Goal: Task Accomplishment & Management: Complete application form

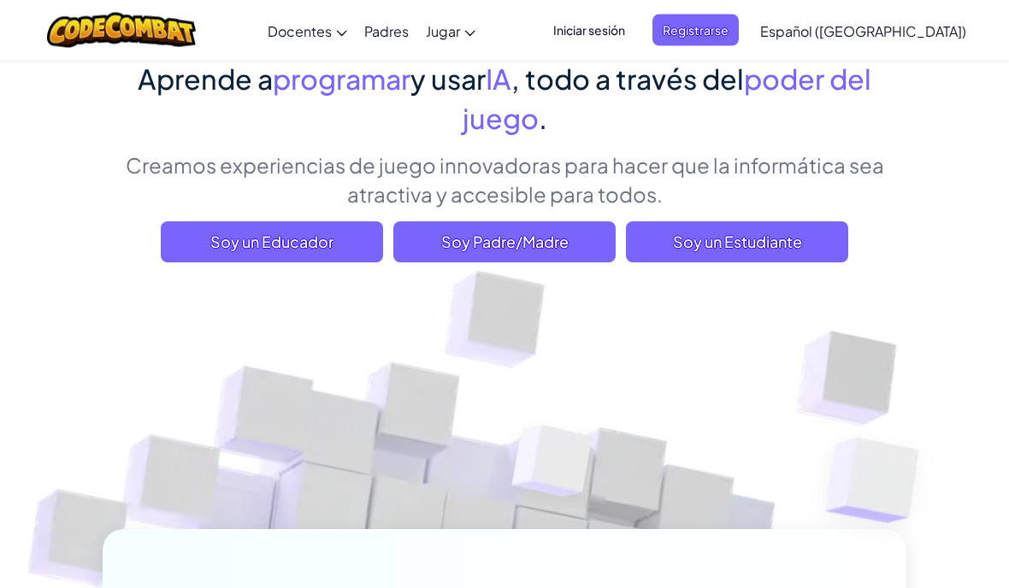
scroll to position [149, 0]
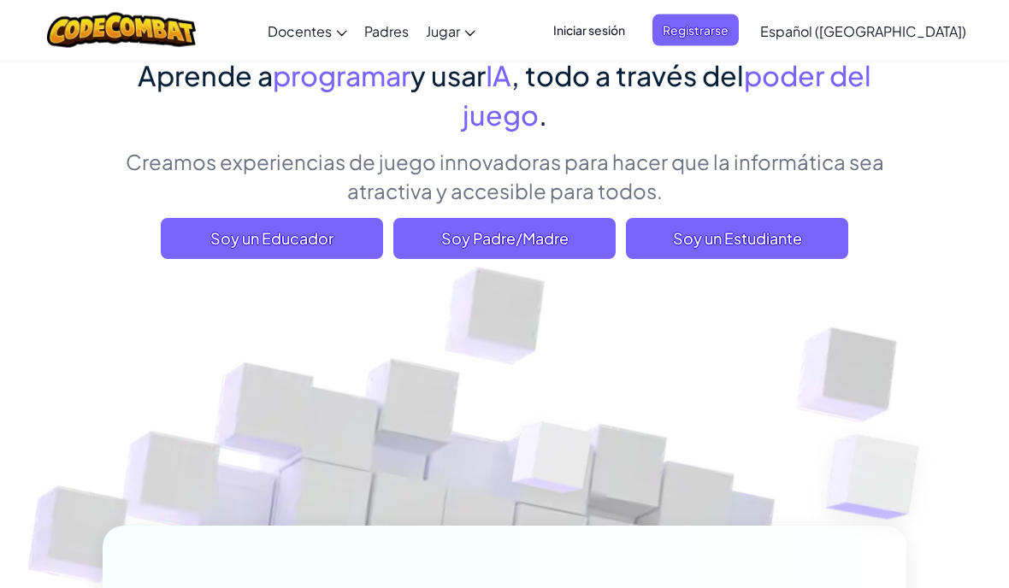
click at [811, 227] on span "Soy un Estudiante" at bounding box center [737, 239] width 222 height 41
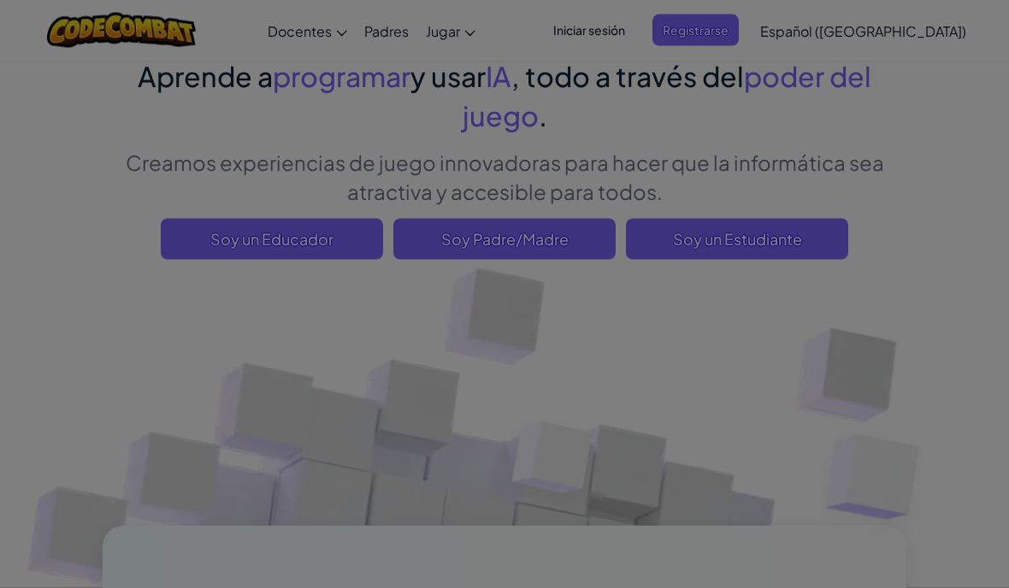
scroll to position [150, 0]
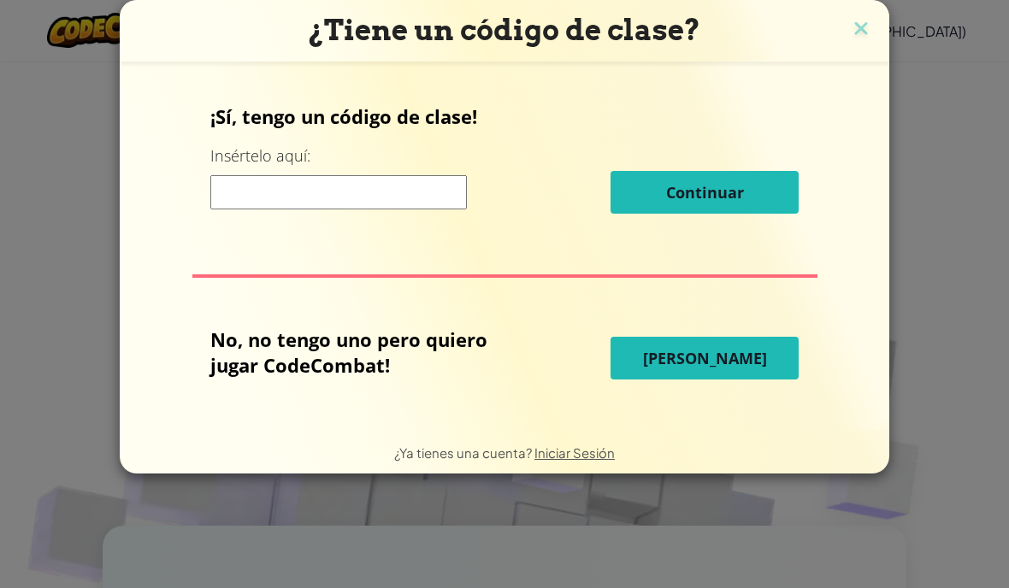
click at [250, 200] on input at bounding box center [338, 192] width 256 height 34
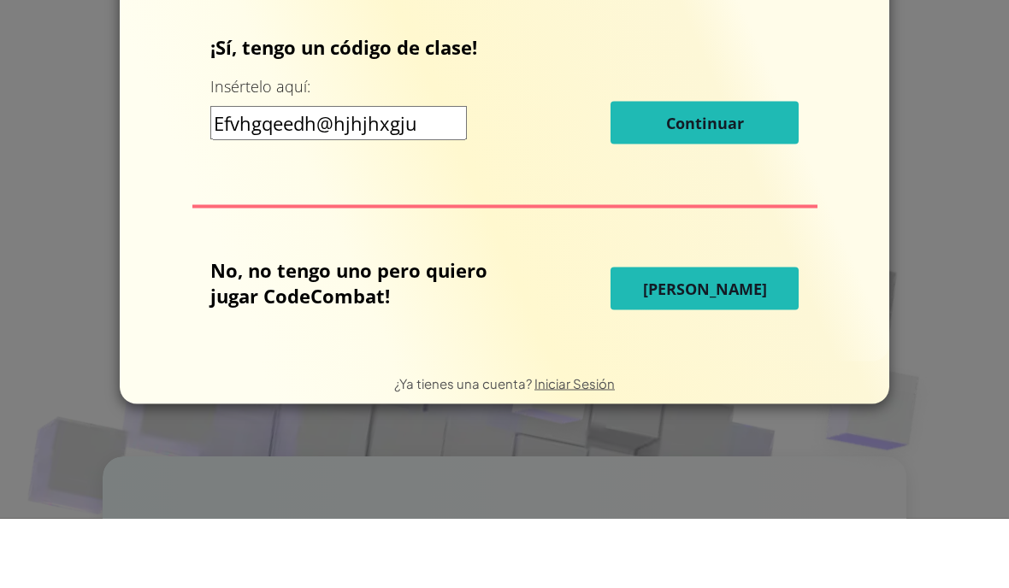
scroll to position [219, 0]
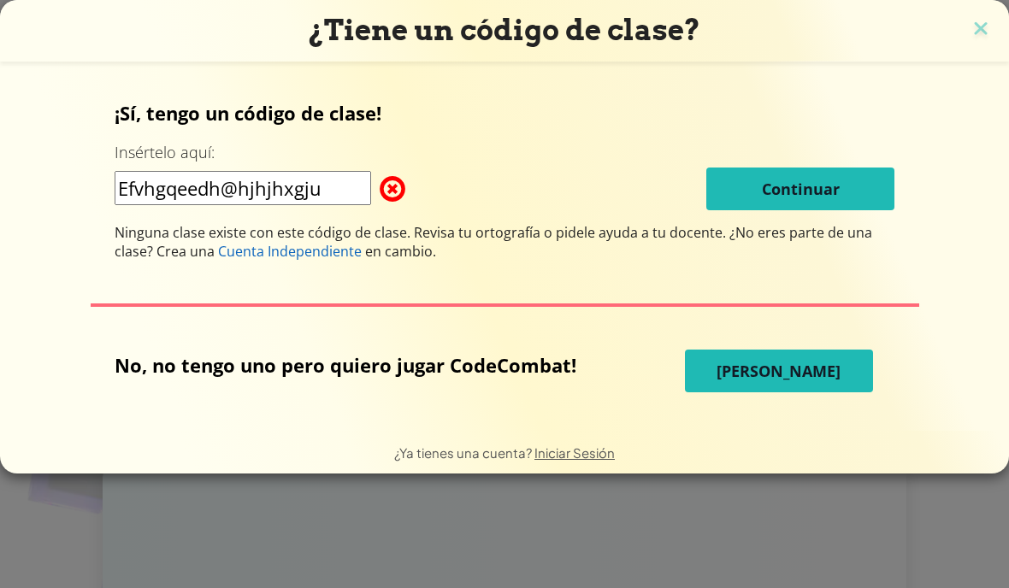
click at [314, 203] on input "Efvhgqeedh@hjhjhxgju" at bounding box center [243, 188] width 256 height 34
type input "E"
type input "Enheng"
click at [825, 363] on button "Jugar Ahora" at bounding box center [779, 371] width 188 height 43
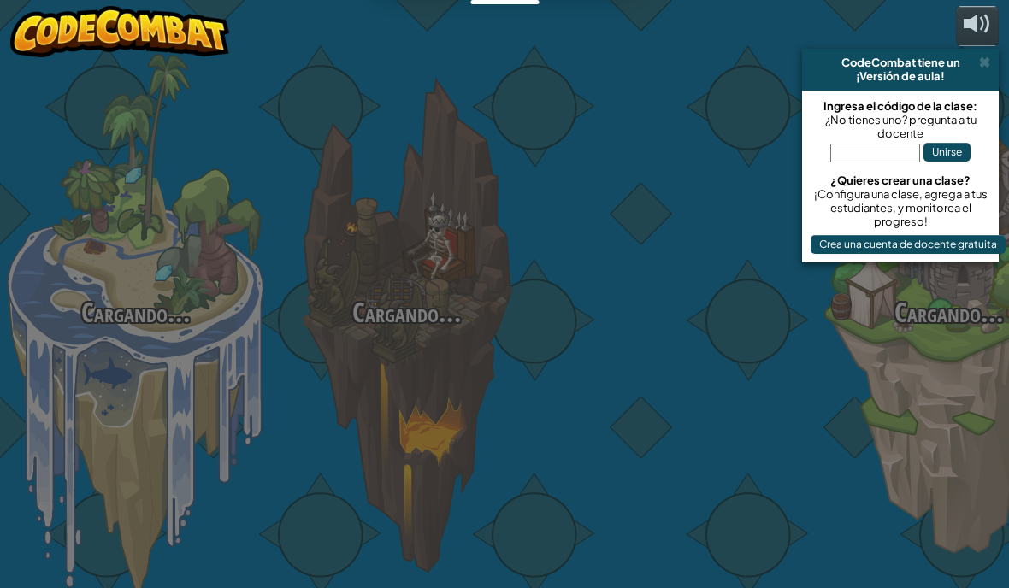
select select "es-419"
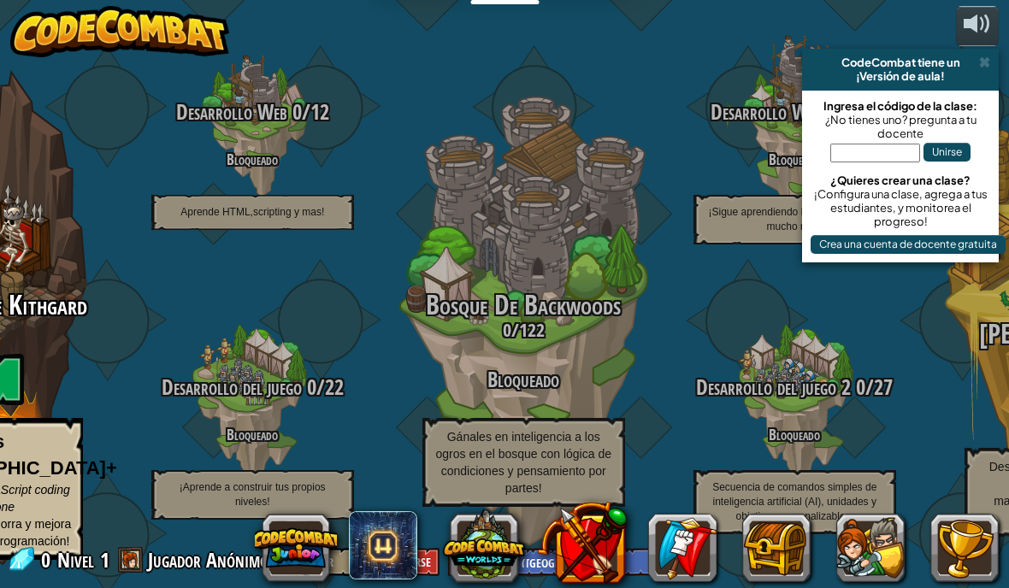
scroll to position [62, 0]
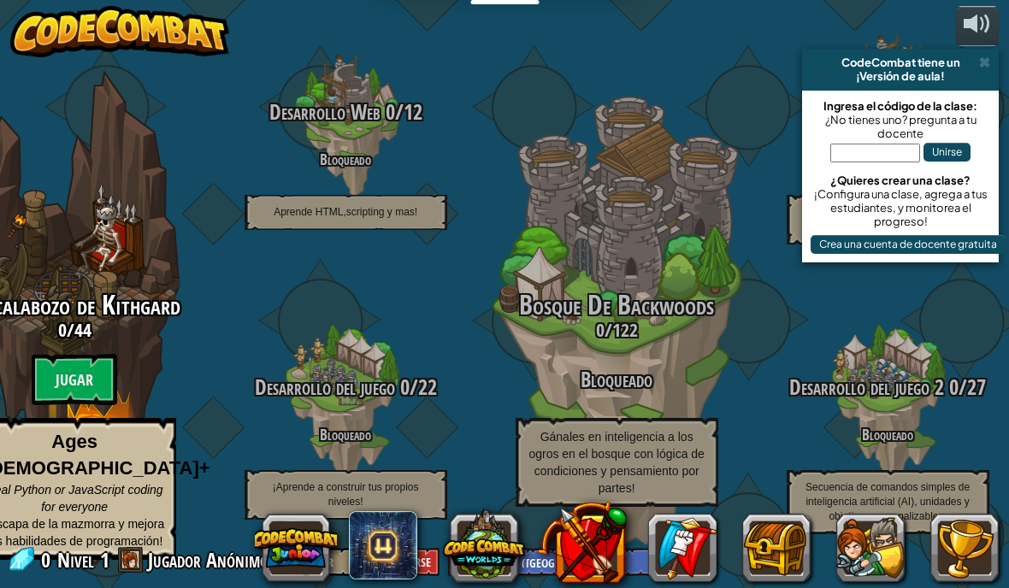
click at [46, 332] on div "El calabozo de Kithgard 0 / 44 Jugar Ages 8+ Real Python or JavaScript coding f…" at bounding box center [74, 426] width 271 height 270
select select "es-419"
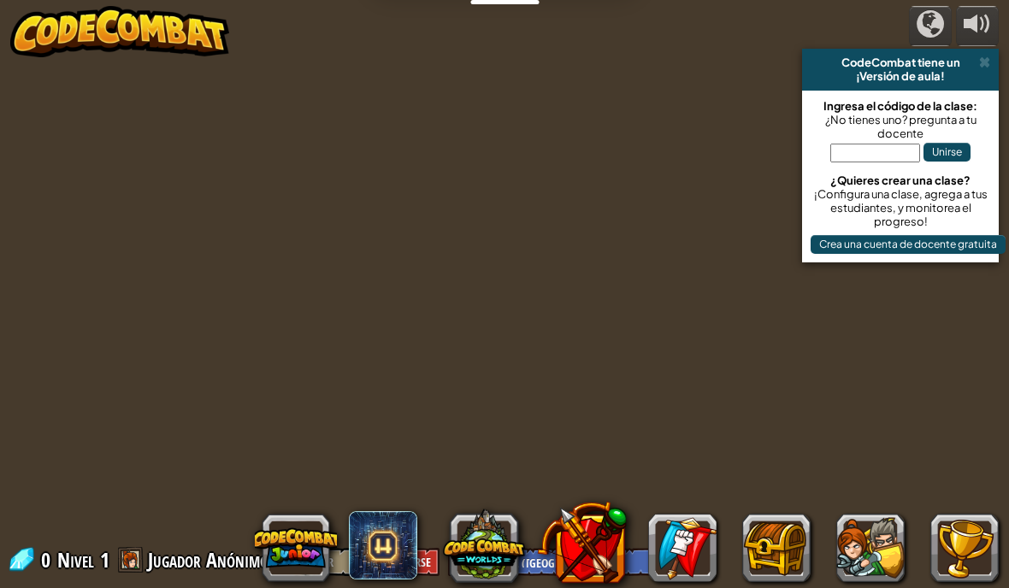
select select "es-419"
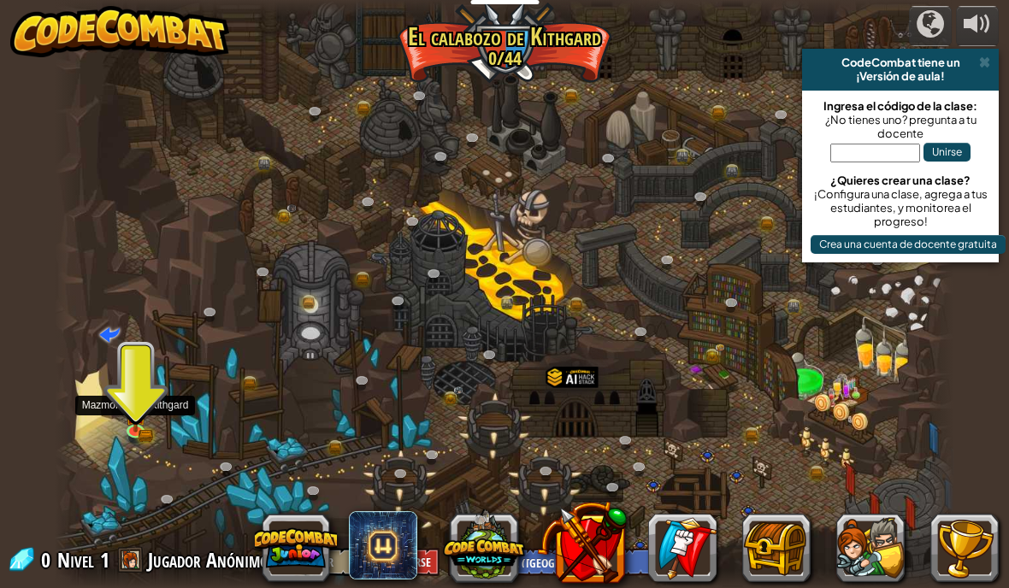
click at [138, 418] on img at bounding box center [136, 415] width 22 height 36
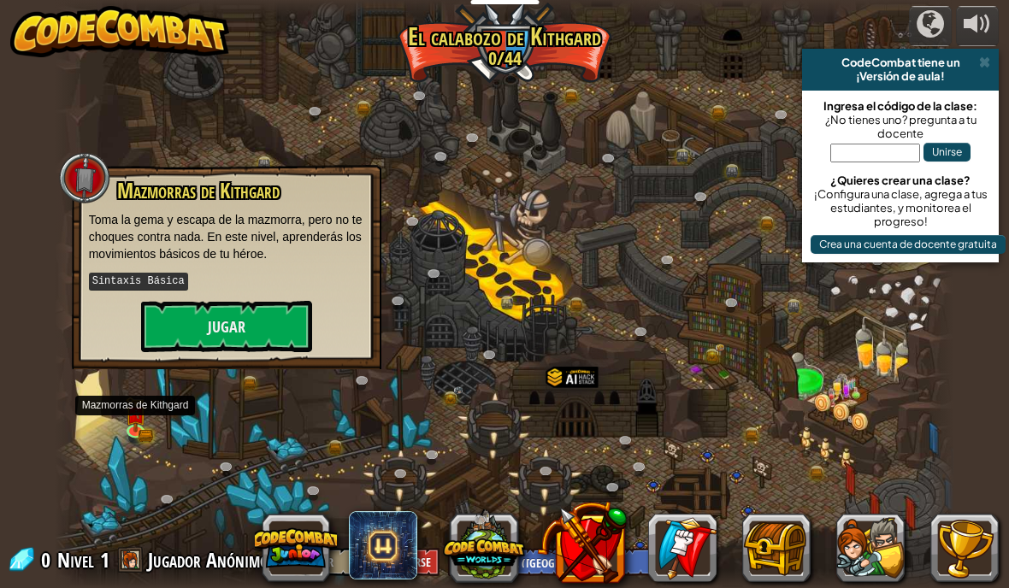
click at [583, 576] on button at bounding box center [582, 543] width 90 height 90
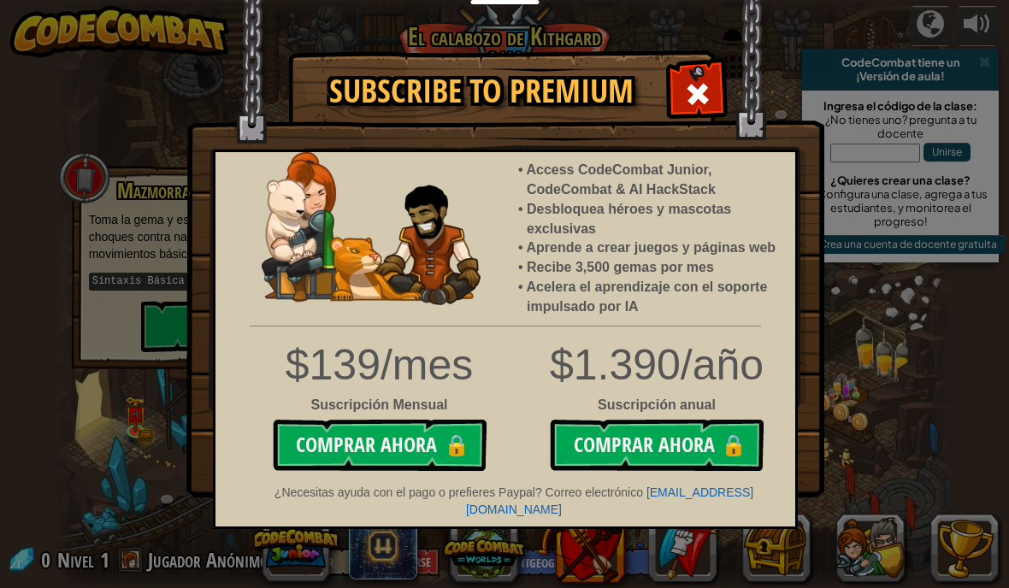
click at [715, 90] on div at bounding box center [697, 92] width 54 height 54
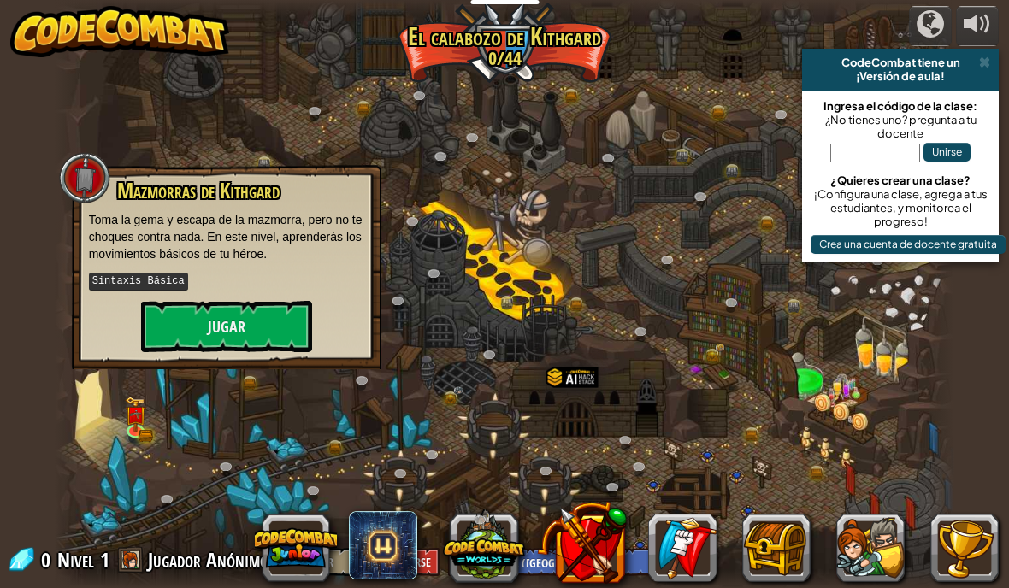
click at [177, 336] on button "Jugar" at bounding box center [226, 326] width 171 height 51
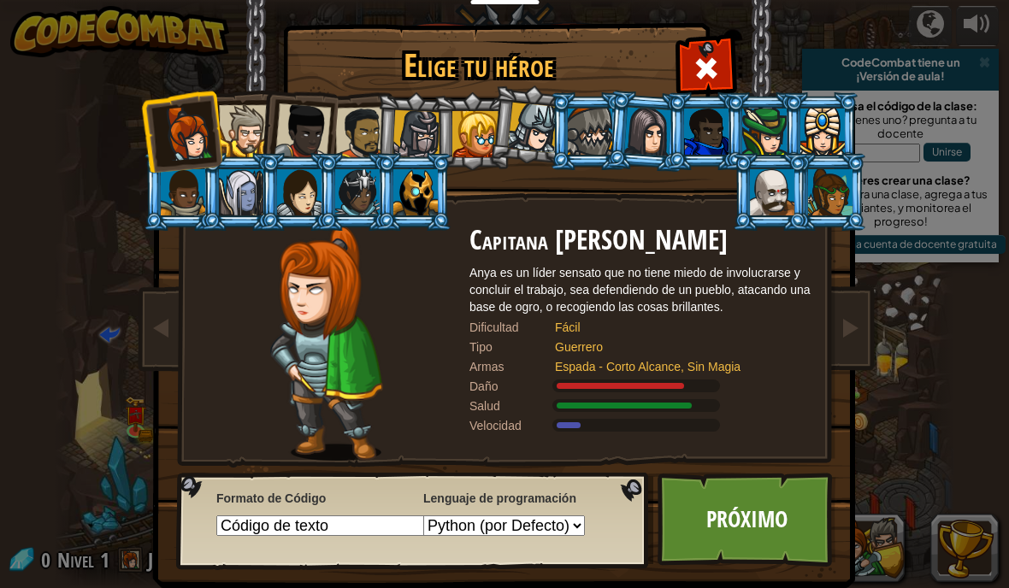
click at [238, 129] on div at bounding box center [245, 131] width 52 height 52
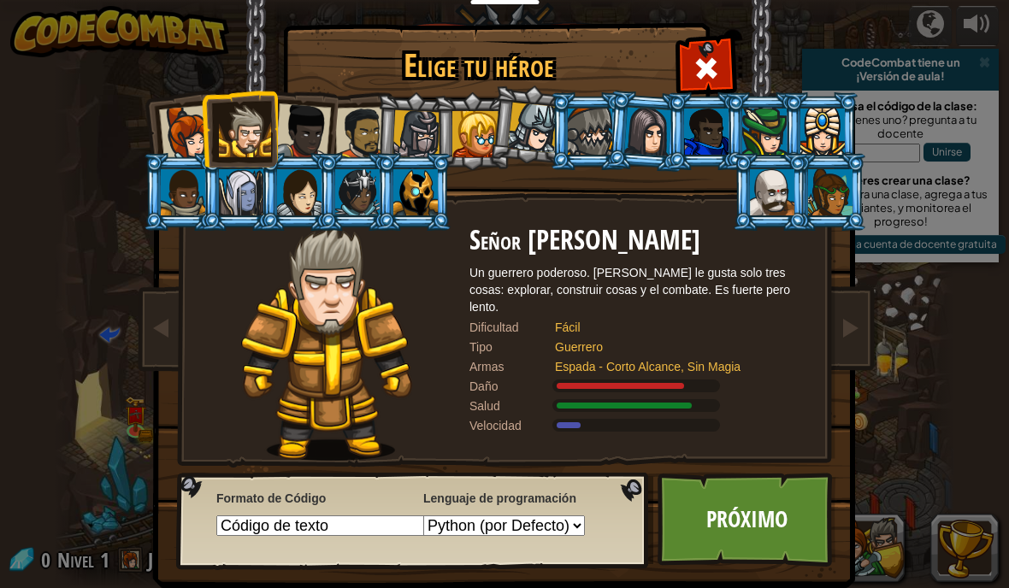
click at [594, 121] on div at bounding box center [590, 132] width 44 height 46
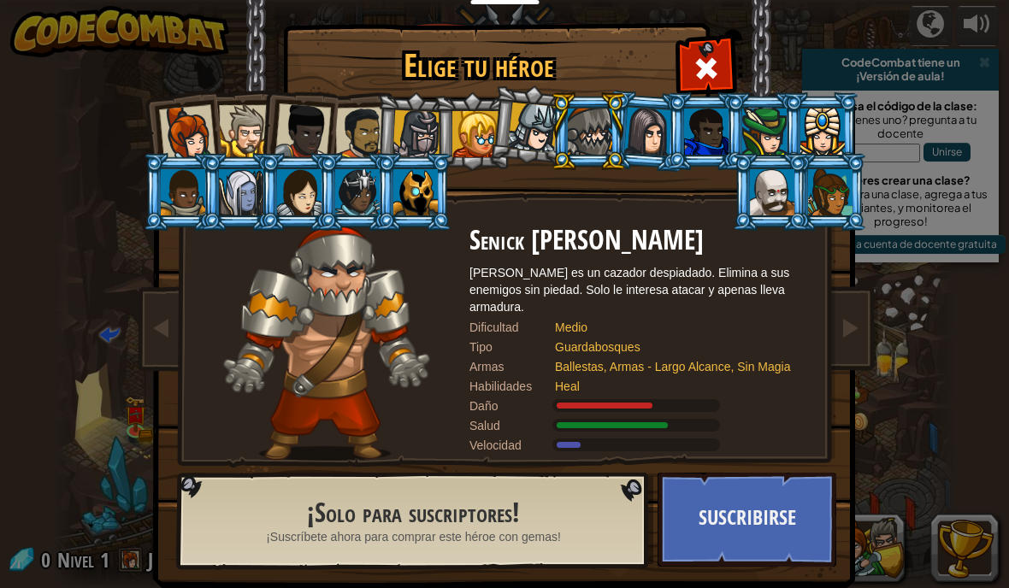
click at [421, 126] on div at bounding box center [416, 134] width 49 height 49
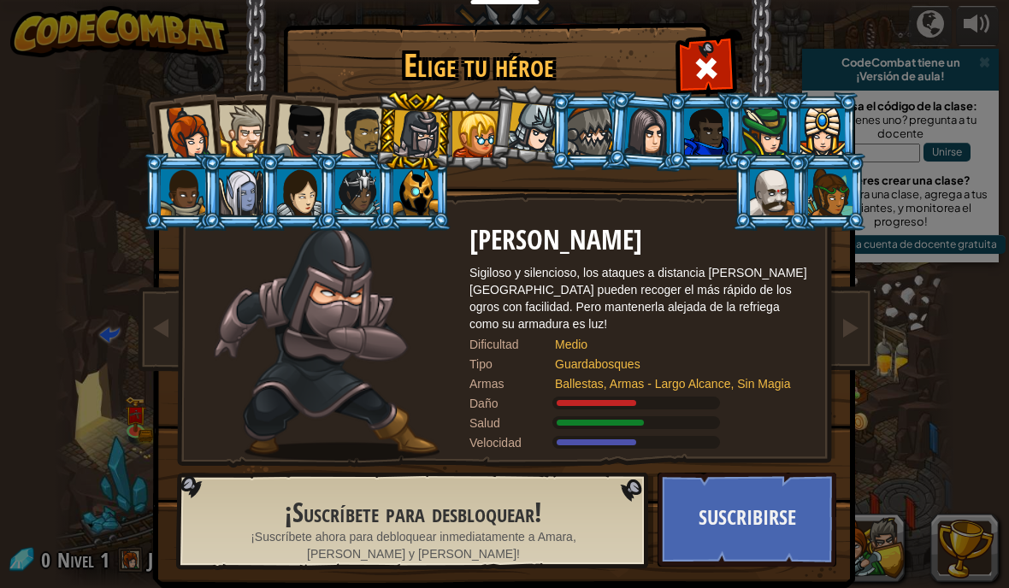
click at [409, 199] on div at bounding box center [415, 192] width 44 height 46
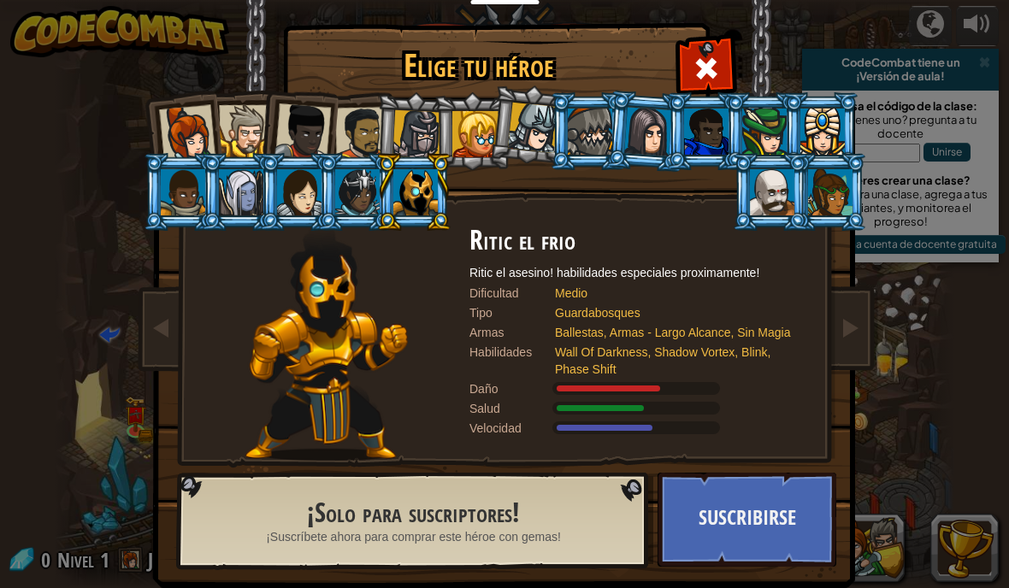
click at [594, 128] on div at bounding box center [590, 132] width 44 height 46
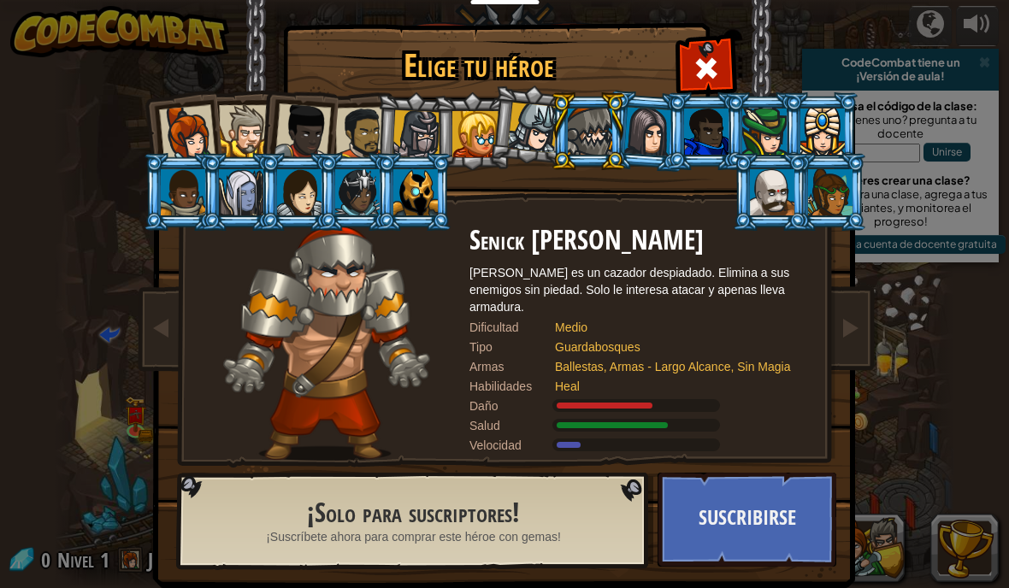
click at [257, 118] on div at bounding box center [245, 131] width 52 height 52
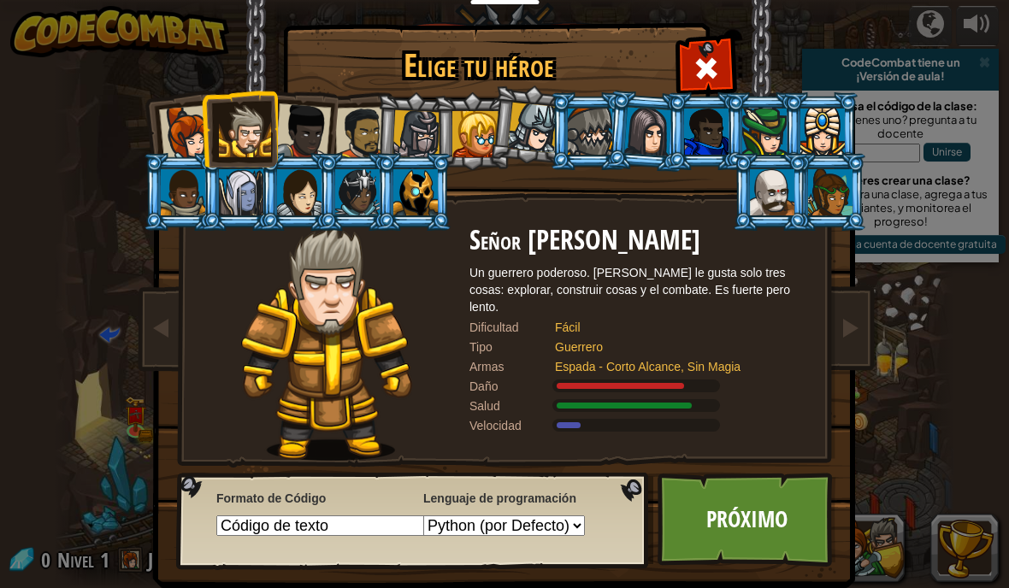
click at [423, 127] on div at bounding box center [416, 134] width 49 height 49
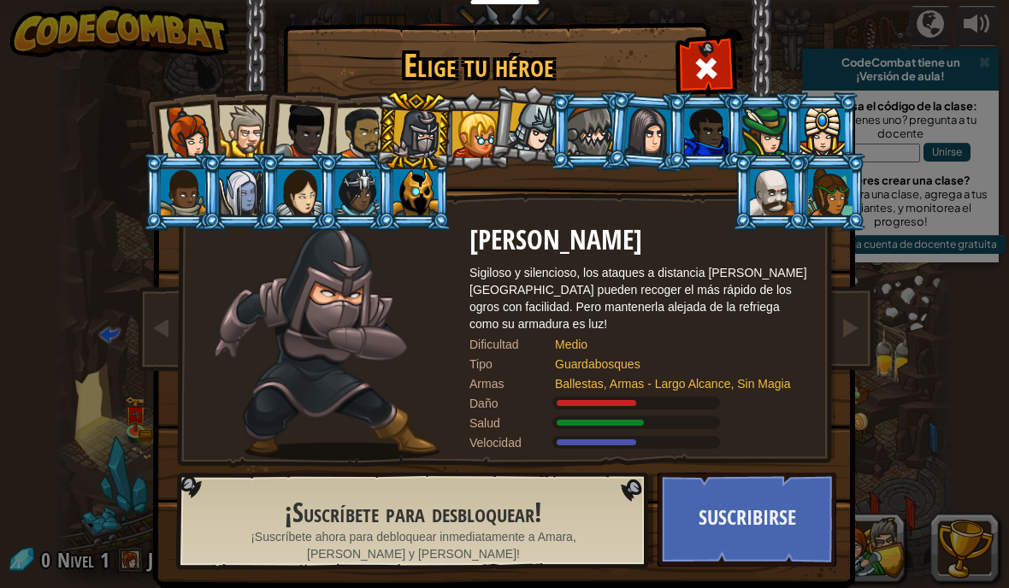
click at [794, 215] on div at bounding box center [772, 192] width 44 height 46
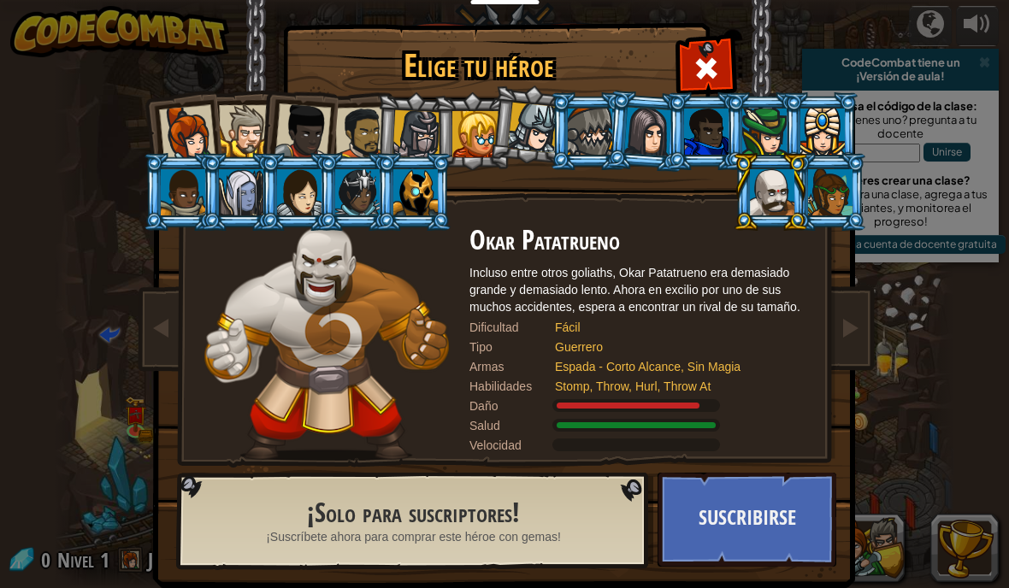
click at [423, 203] on div at bounding box center [415, 192] width 44 height 46
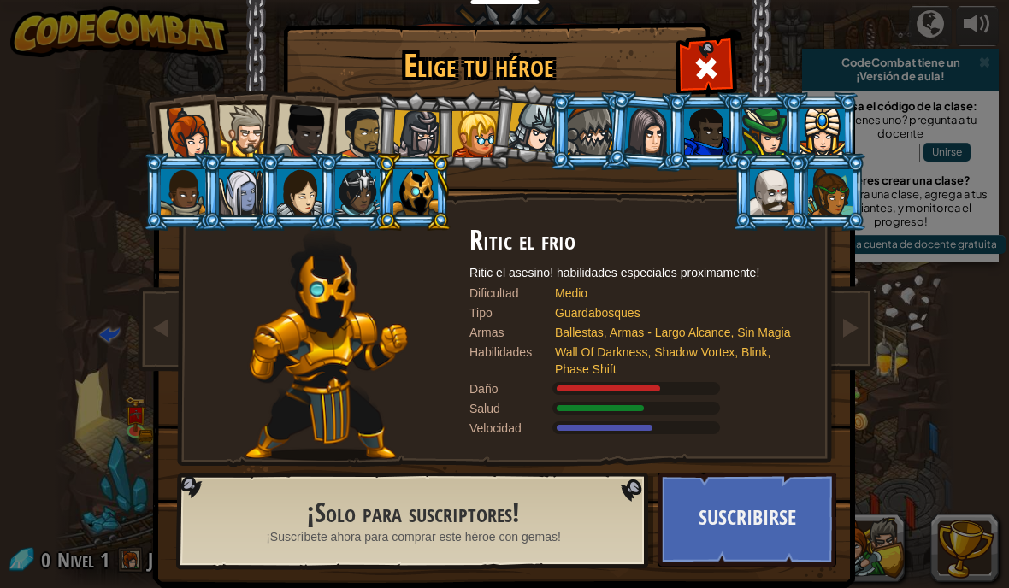
click at [547, 137] on div at bounding box center [533, 128] width 50 height 50
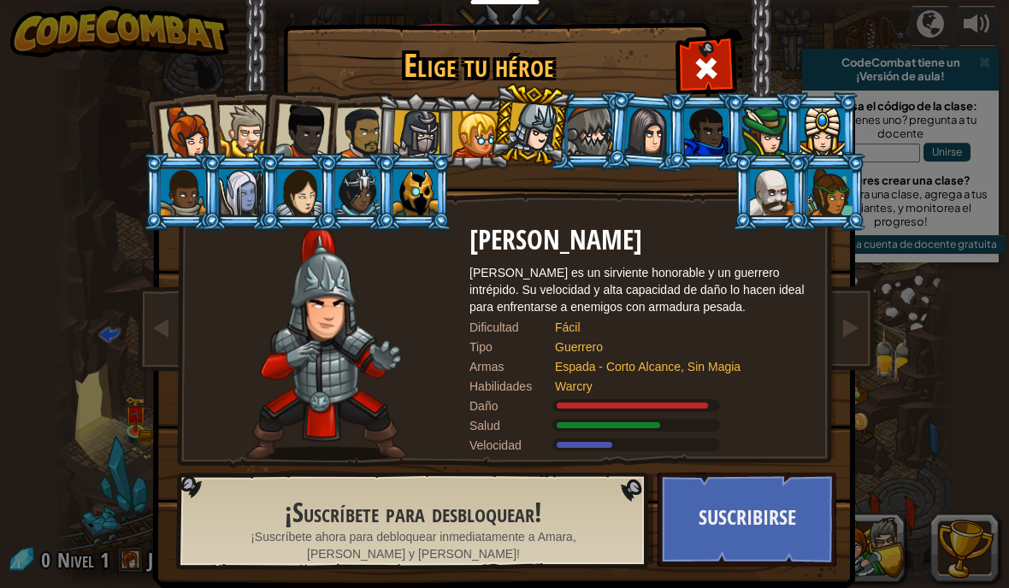
click at [603, 132] on div at bounding box center [590, 132] width 44 height 46
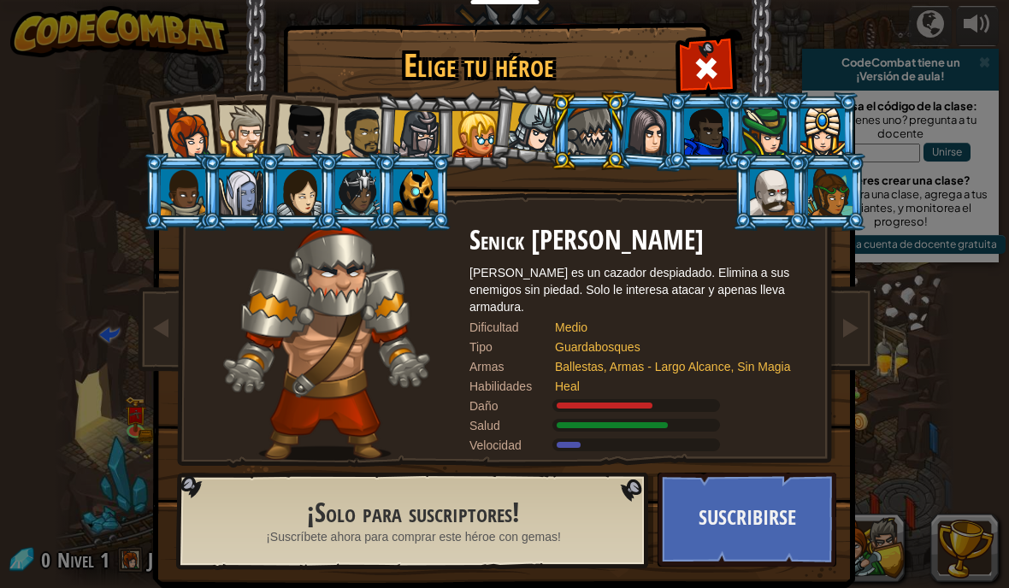
click at [421, 147] on div at bounding box center [416, 134] width 49 height 49
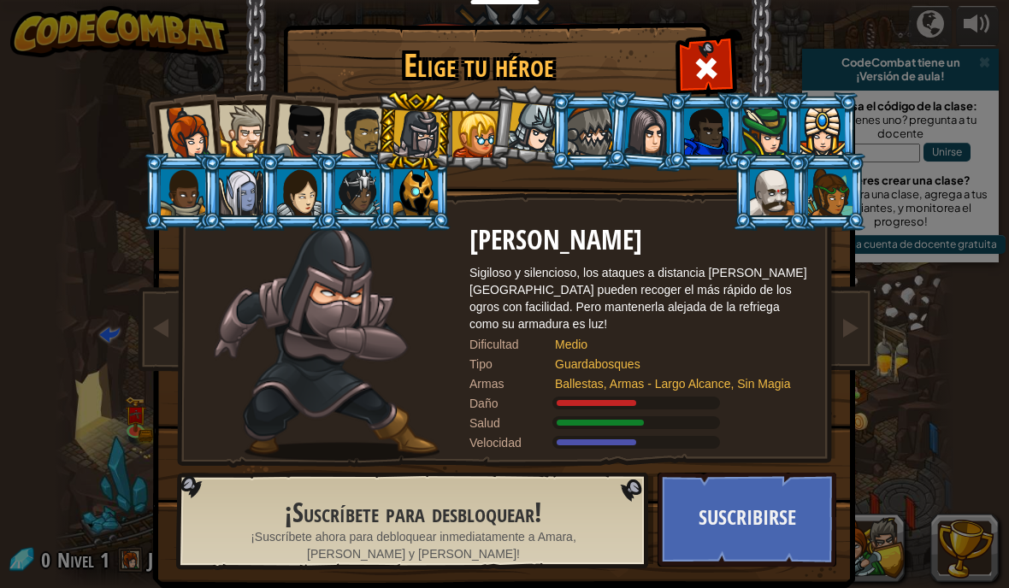
click at [762, 511] on button "Suscribirse" at bounding box center [746, 520] width 179 height 94
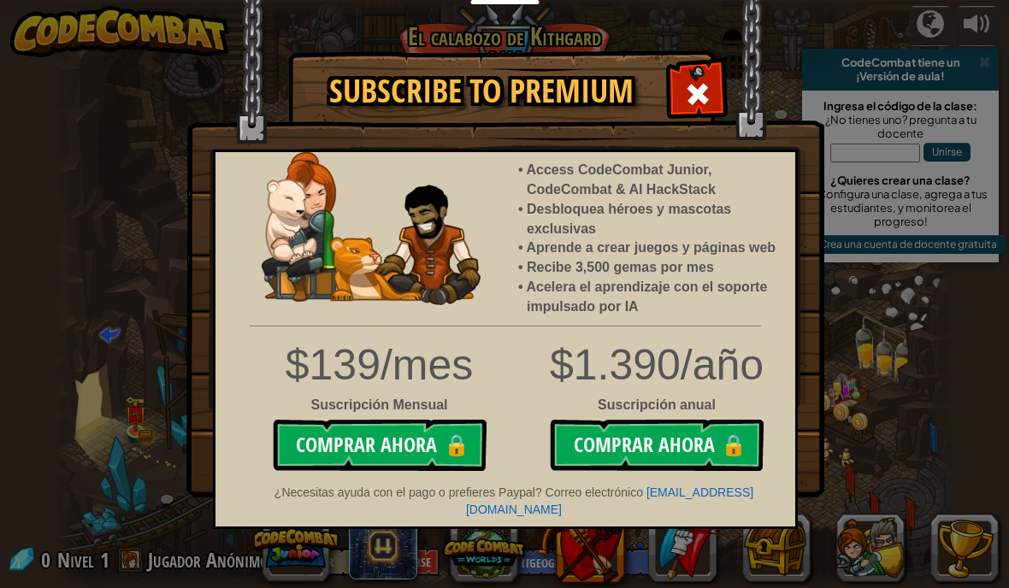
click at [727, 57] on img at bounding box center [505, 249] width 638 height 498
click at [711, 114] on div at bounding box center [697, 92] width 54 height 54
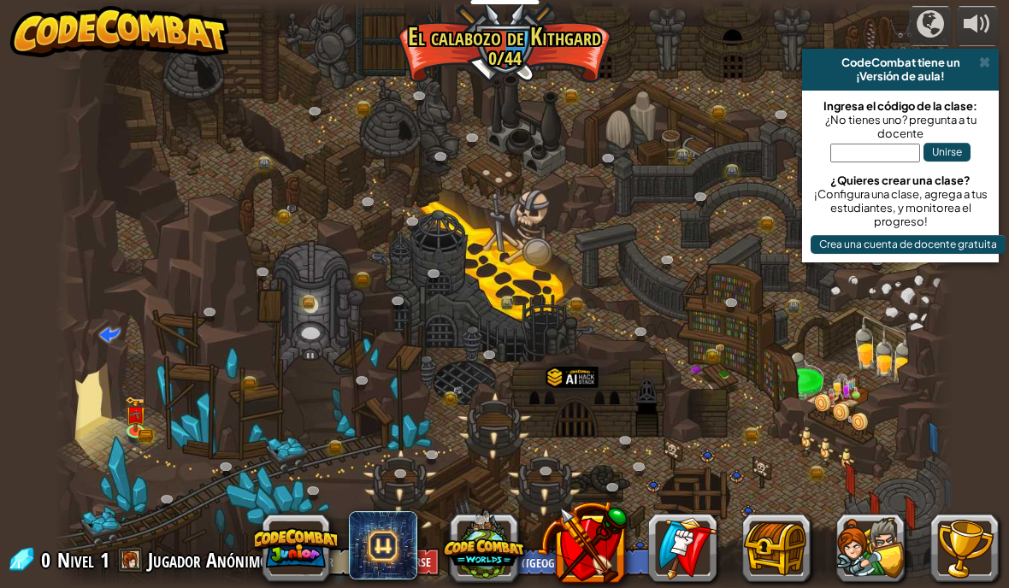
click at [131, 439] on link at bounding box center [138, 434] width 34 height 26
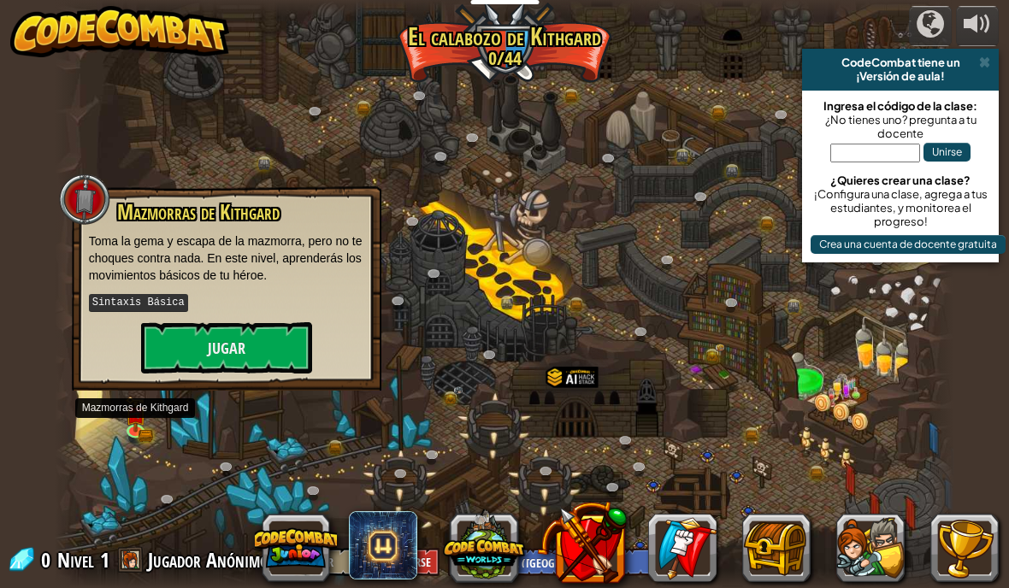
click at [193, 354] on button "Jugar" at bounding box center [226, 347] width 171 height 51
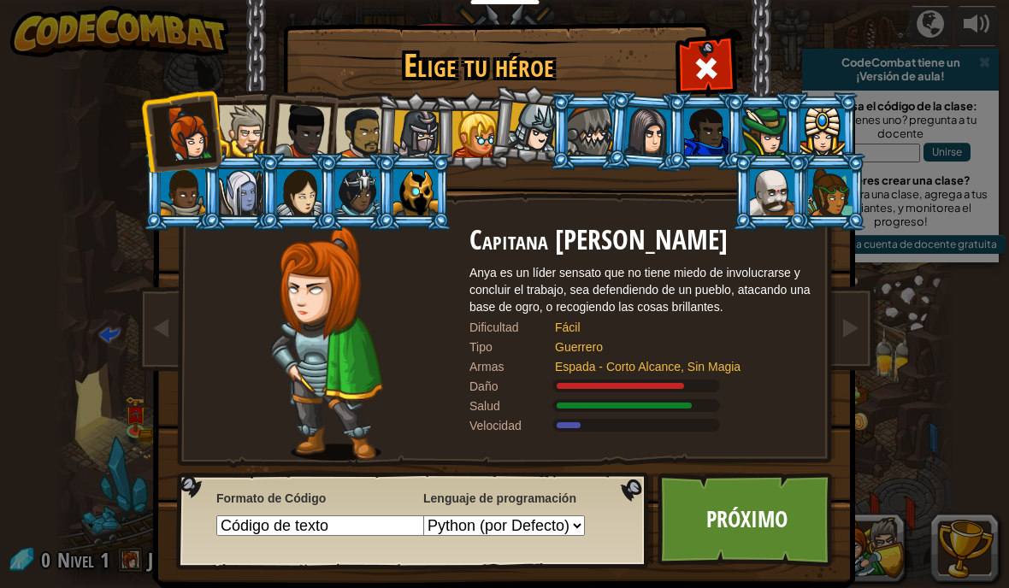
click at [798, 519] on link "Próximo" at bounding box center [746, 520] width 179 height 94
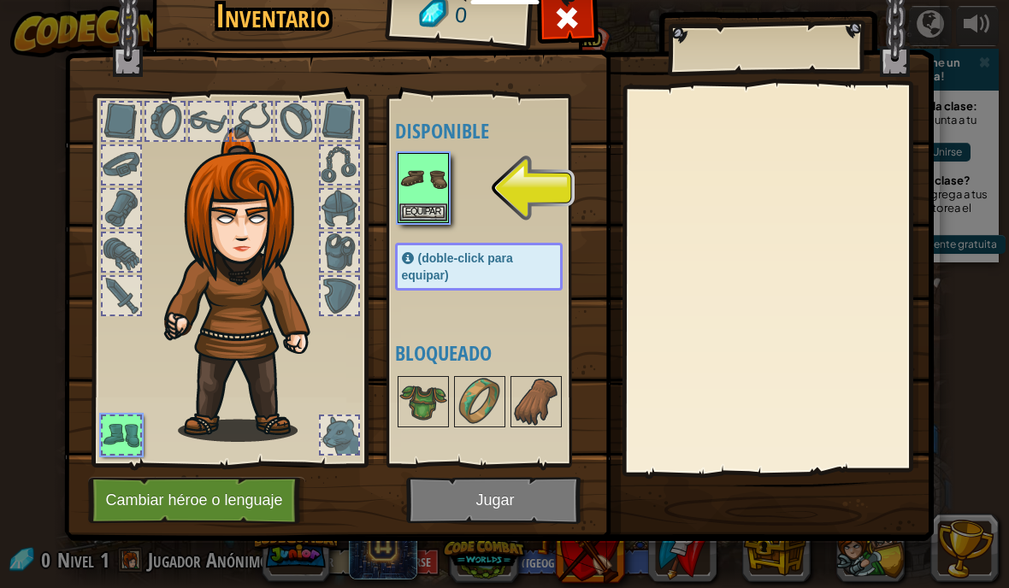
click at [409, 185] on img at bounding box center [423, 179] width 48 height 48
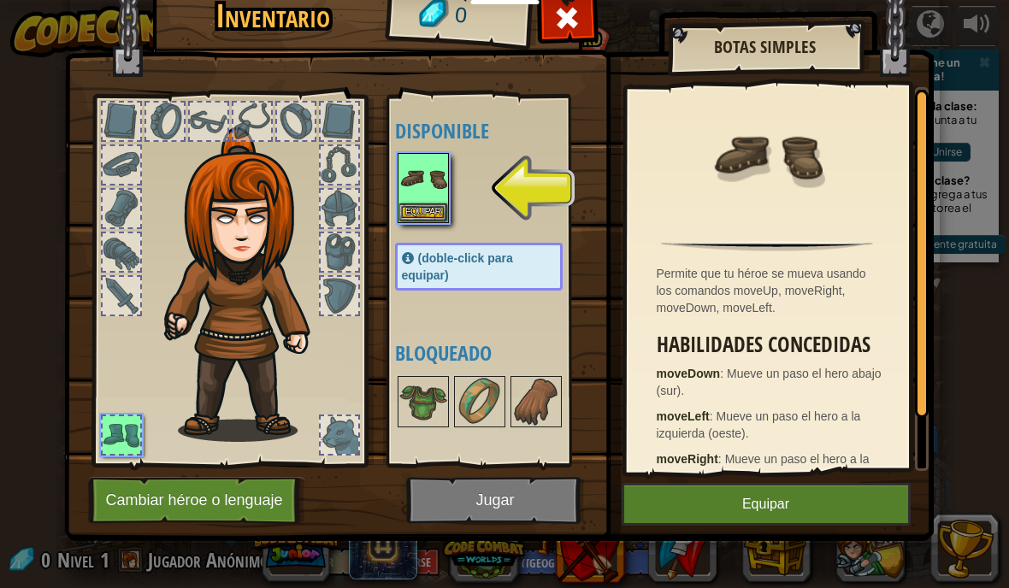
click at [766, 514] on button "Equipar" at bounding box center [765, 504] width 289 height 43
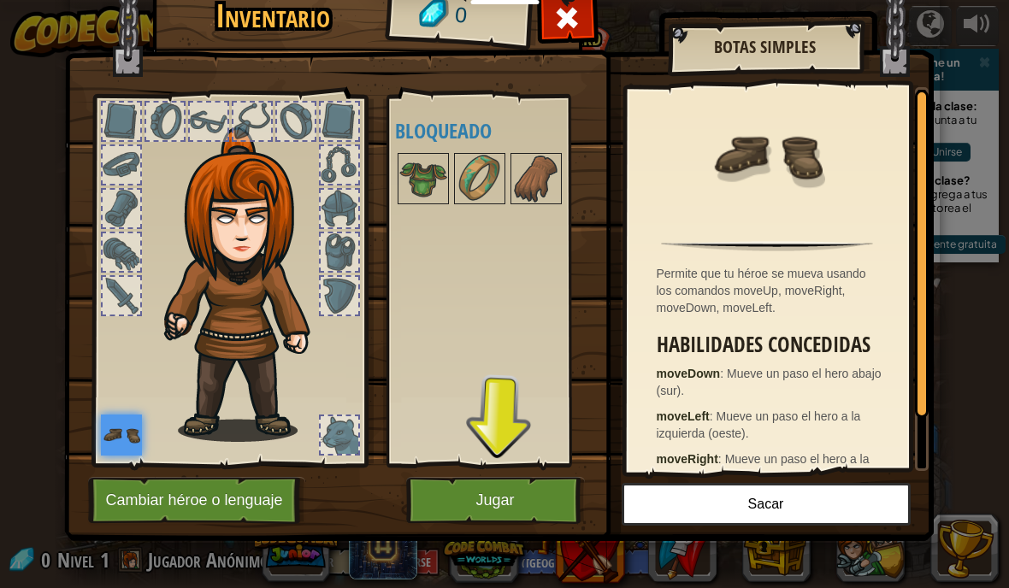
click at [557, 503] on button "Jugar" at bounding box center [495, 500] width 179 height 47
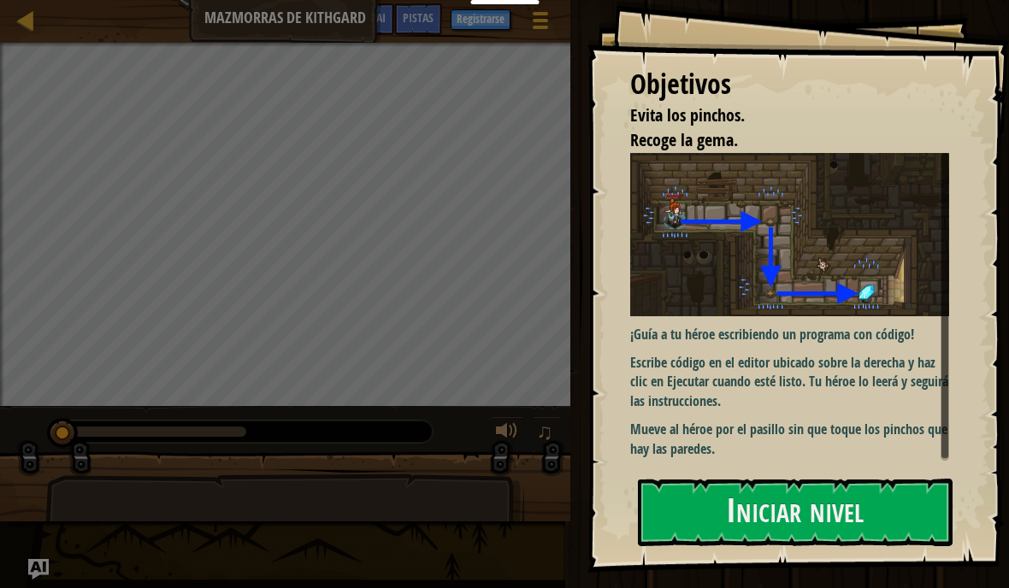
click at [810, 416] on div "¡Guía a tu héroe escribiendo un programa con código! Escribe código en el edito…" at bounding box center [789, 306] width 319 height 306
click at [803, 481] on button "Iniciar nivel" at bounding box center [795, 513] width 315 height 68
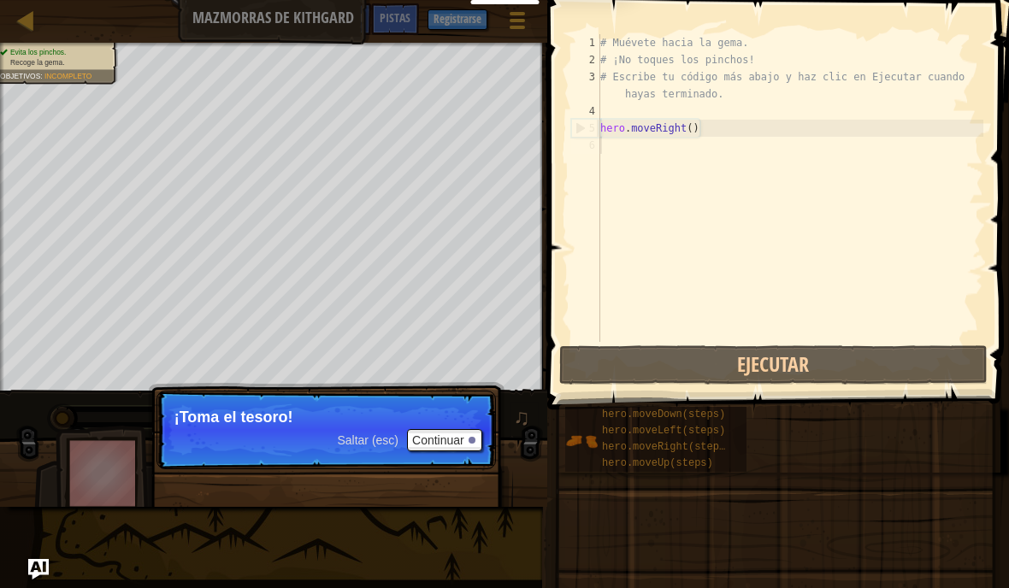
click at [745, 356] on button "Ejecutar" at bounding box center [773, 364] width 428 height 39
click at [465, 437] on button "Continuar" at bounding box center [444, 440] width 75 height 22
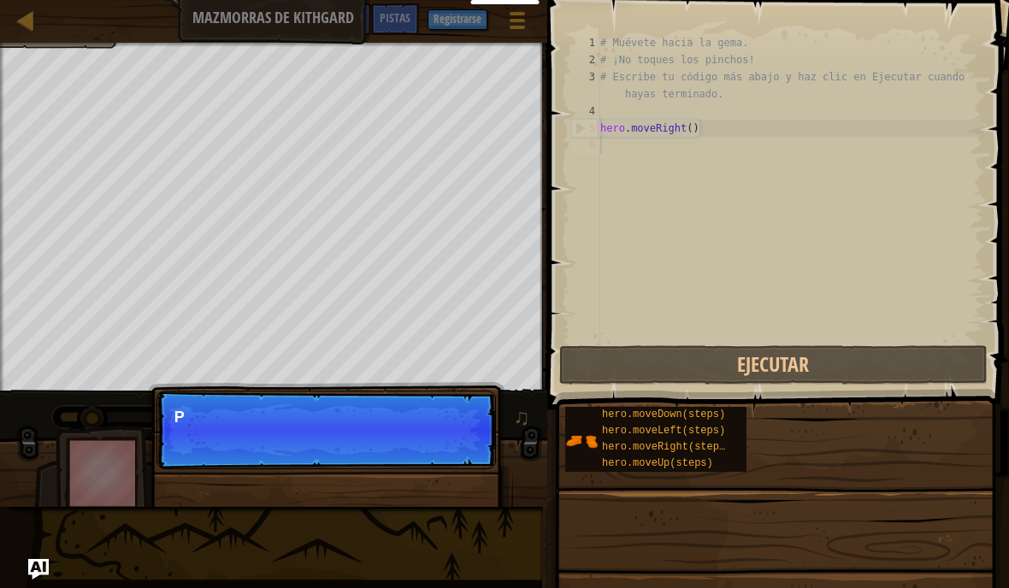
scroll to position [18, 17]
click at [736, 372] on button "Ejecutar" at bounding box center [773, 364] width 428 height 39
click at [741, 364] on button "Ejecutar" at bounding box center [773, 364] width 428 height 39
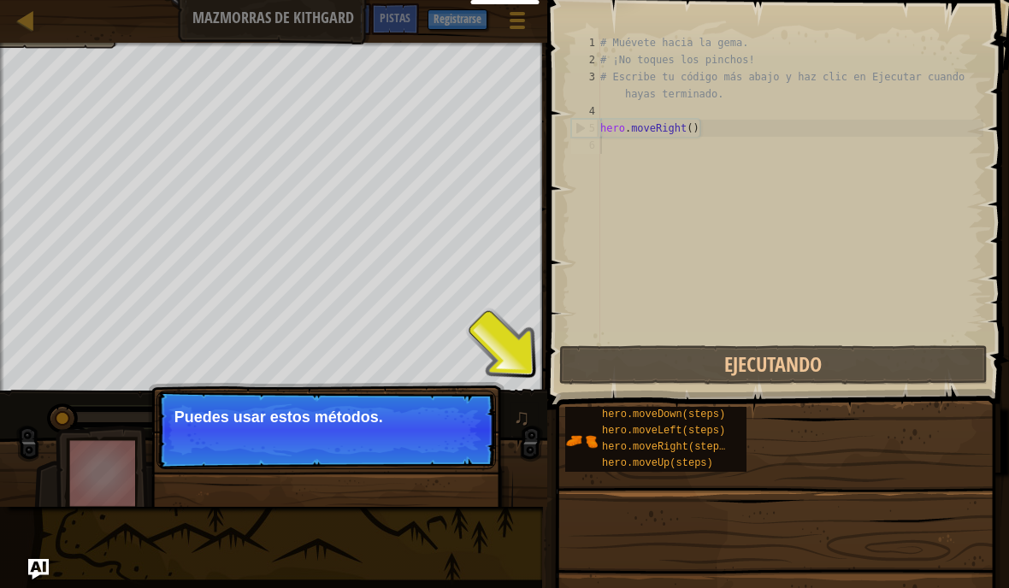
click at [741, 364] on button "Ejecutando" at bounding box center [773, 364] width 428 height 39
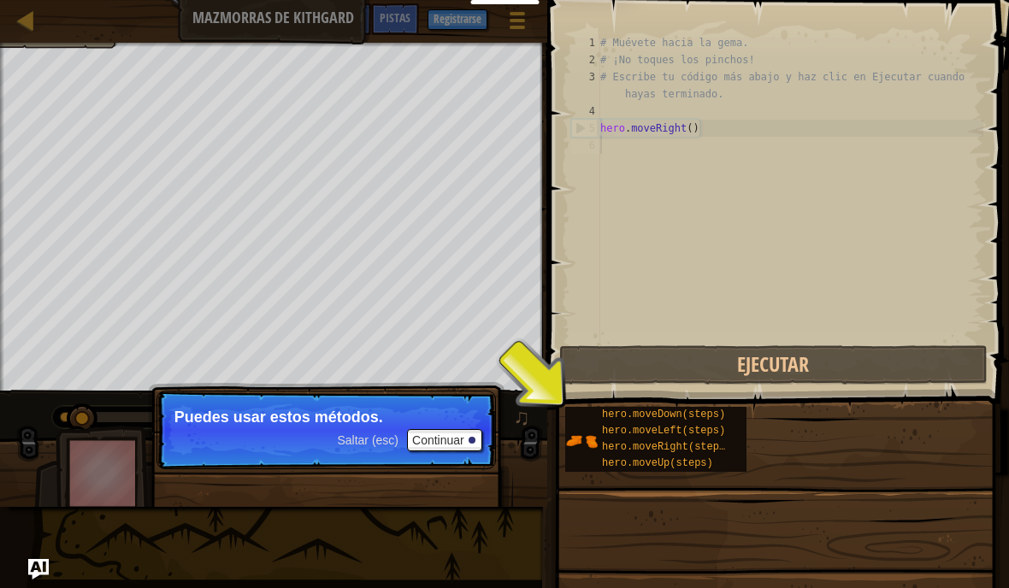
click at [747, 355] on button "Ejecutar" at bounding box center [773, 364] width 428 height 39
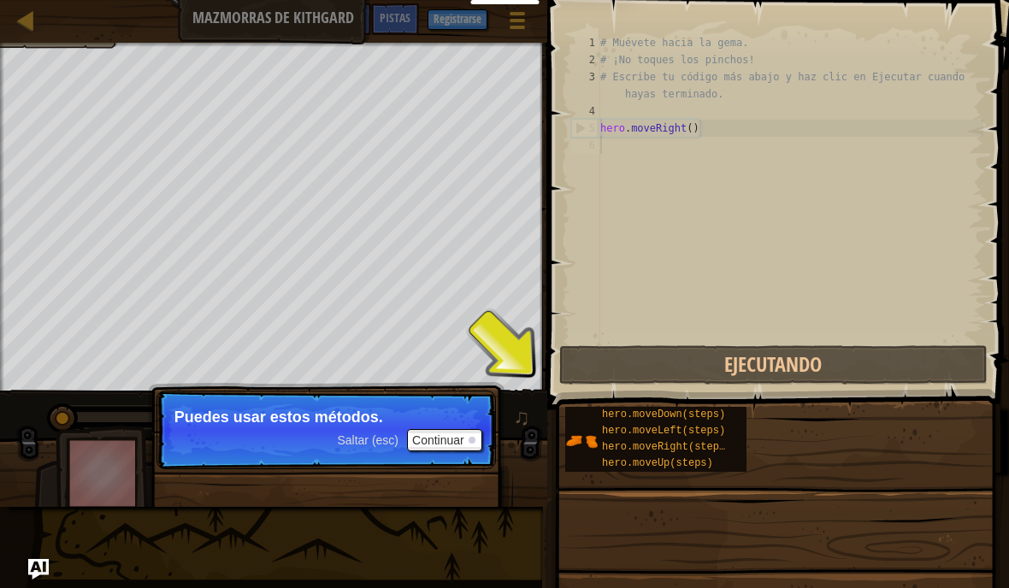
click at [740, 369] on button "Ejecutando" at bounding box center [773, 364] width 428 height 39
click at [729, 375] on button "Ejecutando" at bounding box center [773, 364] width 428 height 39
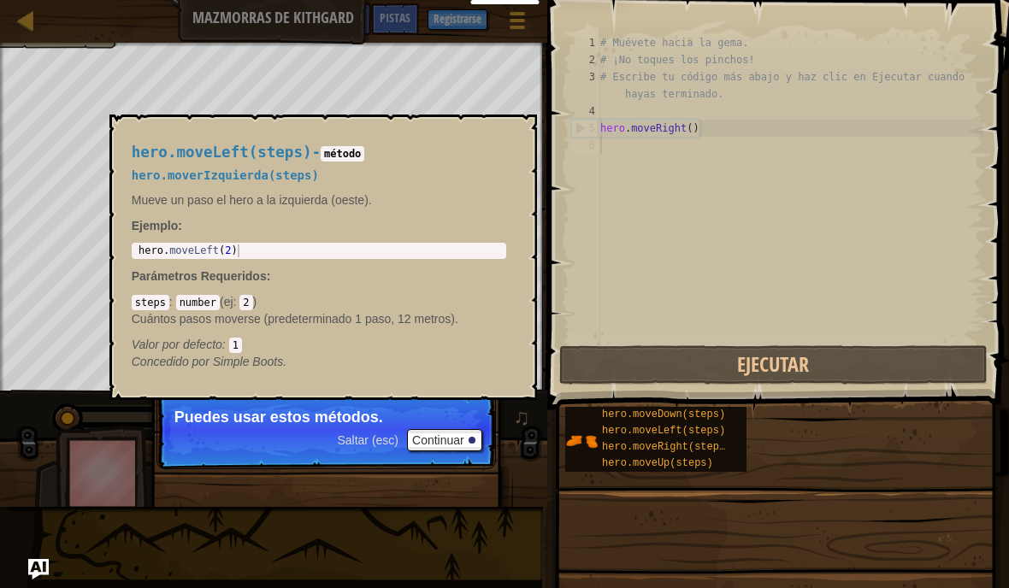
click at [709, 367] on button "Ejecutar" at bounding box center [773, 364] width 428 height 39
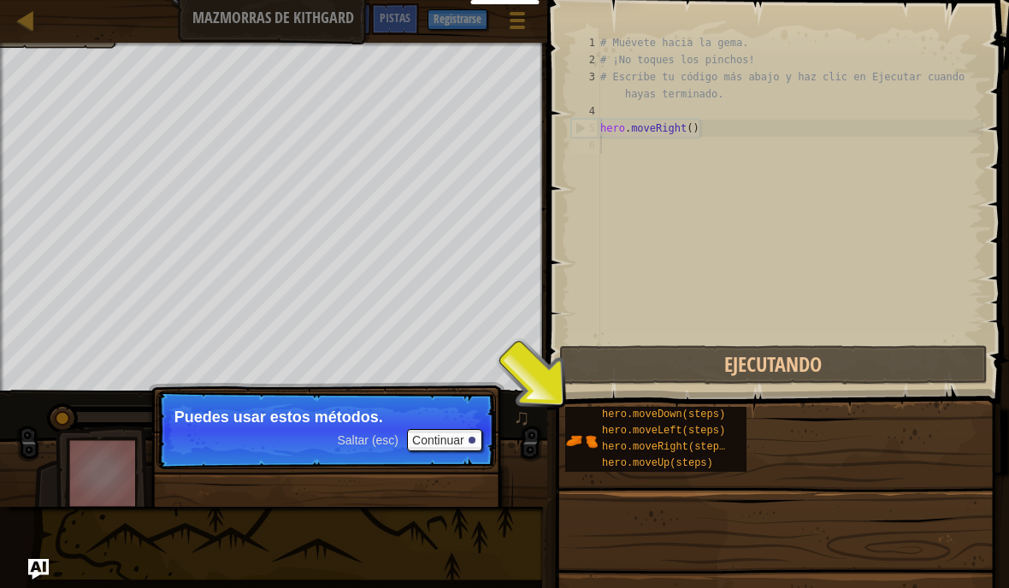
click at [712, 366] on button "Ejecutando" at bounding box center [773, 364] width 428 height 39
click at [701, 362] on button "Ejecutar" at bounding box center [773, 364] width 428 height 39
click at [643, 429] on span "hero.moveLeft(steps)" at bounding box center [663, 431] width 123 height 12
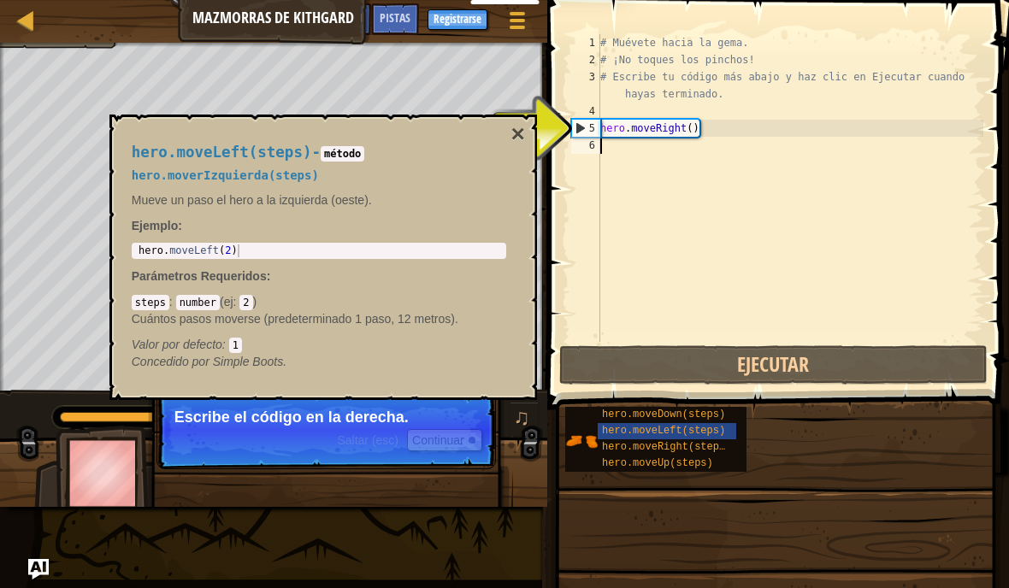
click at [523, 128] on button "×" at bounding box center [517, 134] width 14 height 24
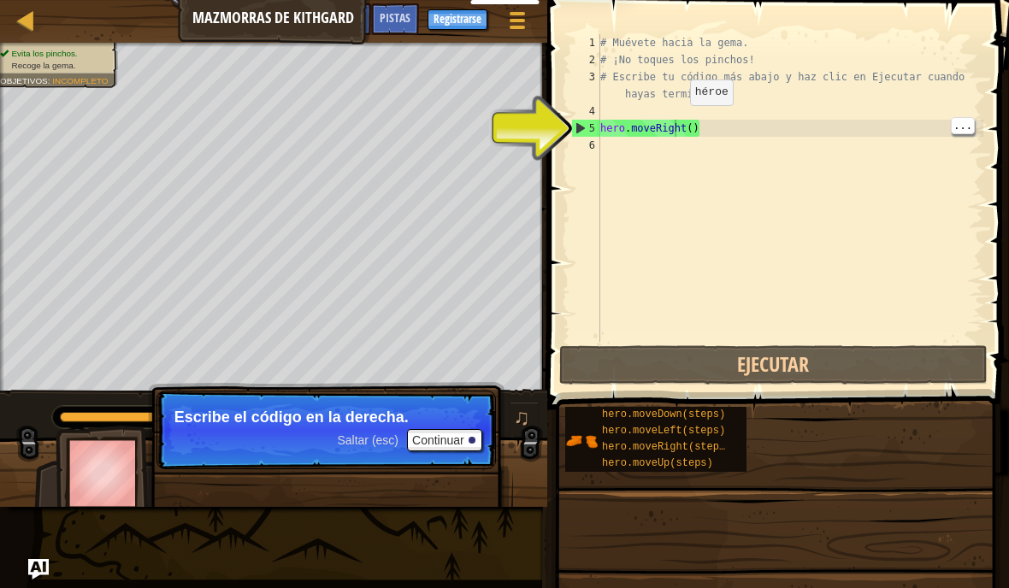
click at [25, 22] on div at bounding box center [25, 19] width 21 height 21
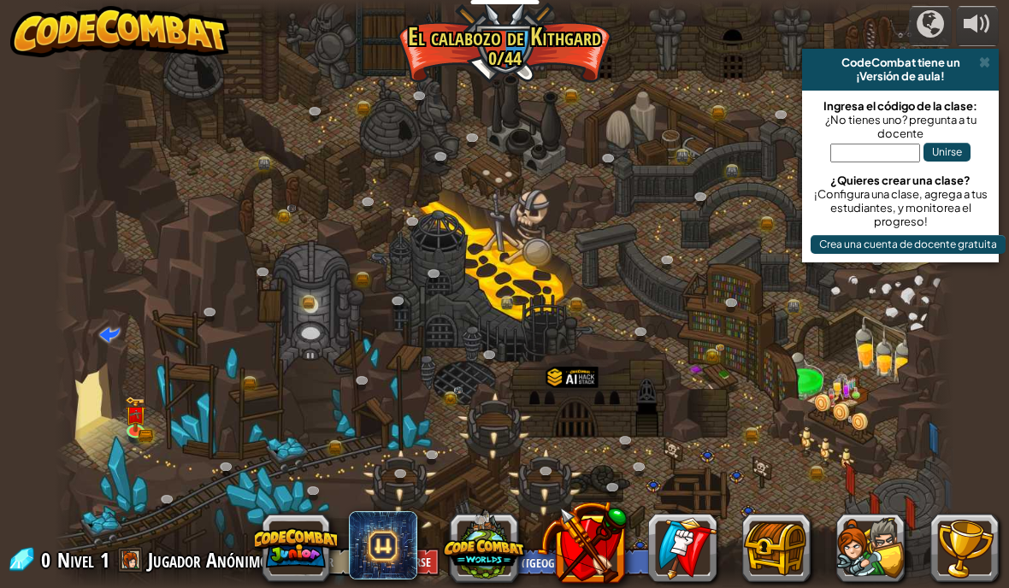
click at [30, 33] on img at bounding box center [119, 31] width 219 height 51
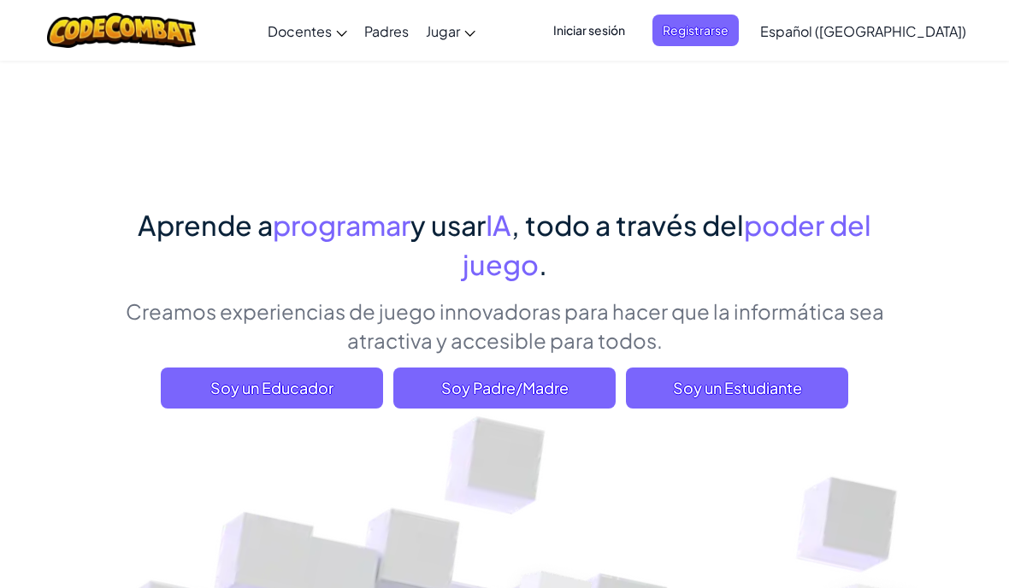
click at [800, 396] on span "Soy un Estudiante" at bounding box center [737, 388] width 222 height 41
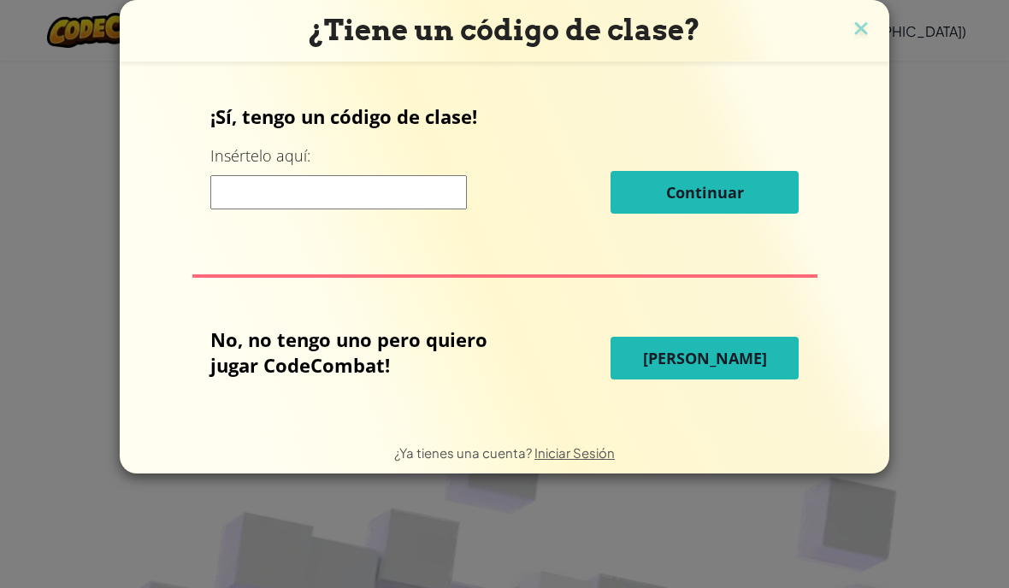
click at [306, 176] on input at bounding box center [338, 192] width 256 height 34
click at [291, 191] on input at bounding box center [338, 192] width 256 height 34
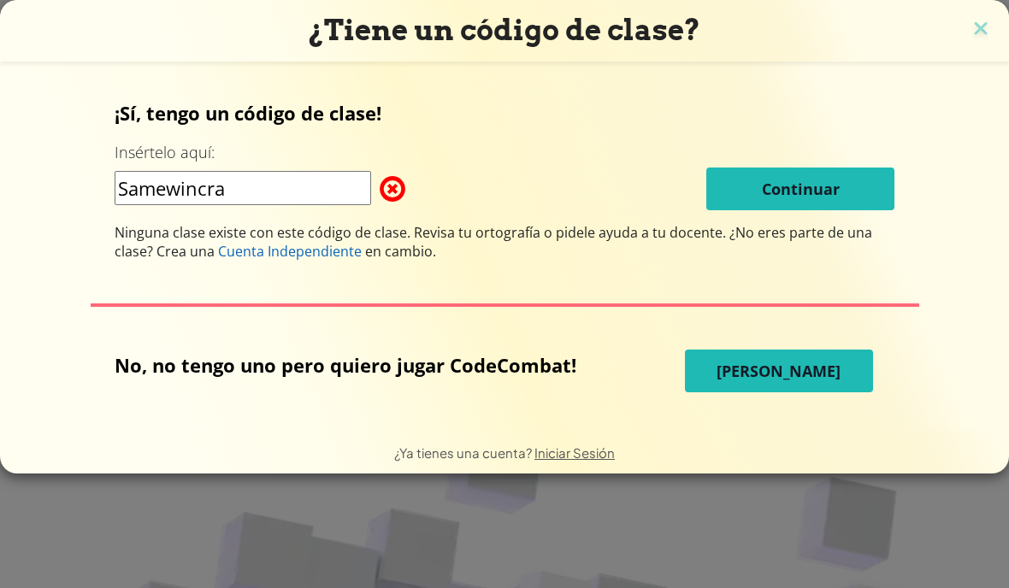
click at [194, 191] on input "Samewincra" at bounding box center [243, 188] width 256 height 34
click at [183, 180] on input "Samewincra" at bounding box center [243, 188] width 256 height 34
click at [190, 188] on input "Samewincra" at bounding box center [243, 188] width 256 height 34
click at [183, 192] on input "Samewincra" at bounding box center [243, 188] width 256 height 34
type input "SameWinCrash"
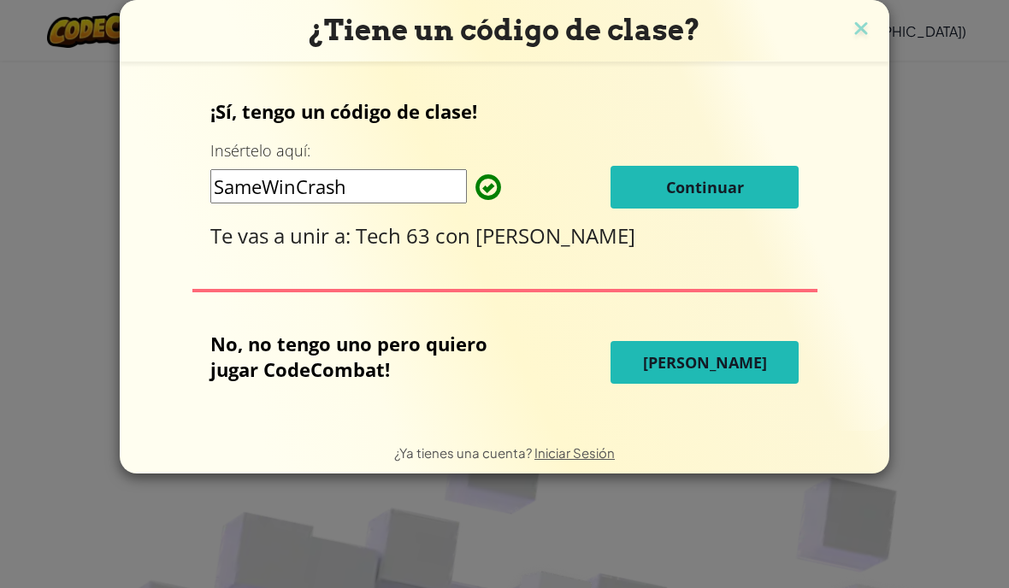
click at [757, 191] on button "Continuar" at bounding box center [704, 187] width 188 height 43
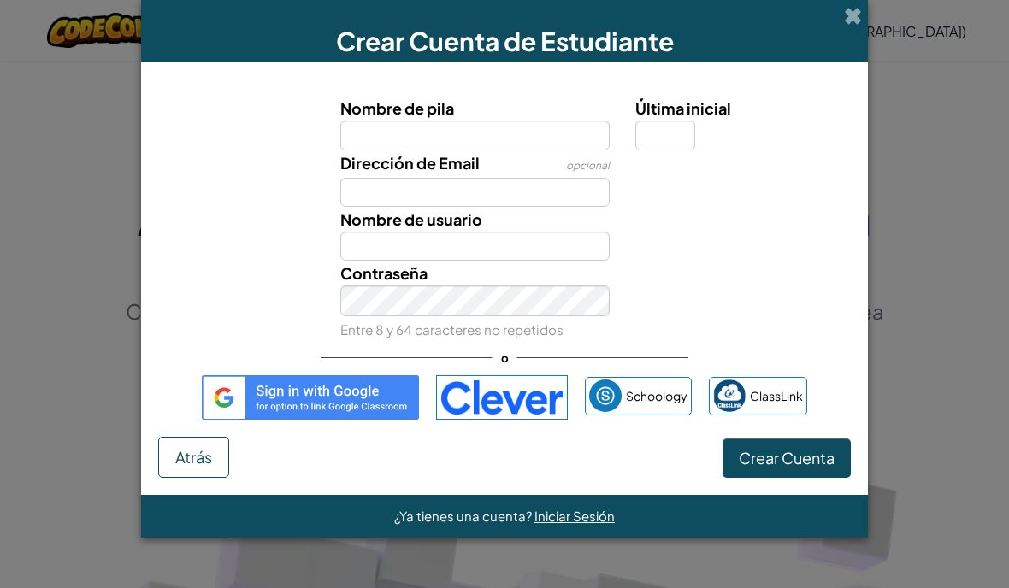
click at [502, 142] on input "Nombre de pila" at bounding box center [475, 135] width 270 height 29
type input "Enheng"
click at [377, 196] on input "Dirección de Email" at bounding box center [475, 192] width 270 height 29
type input "Enheng"
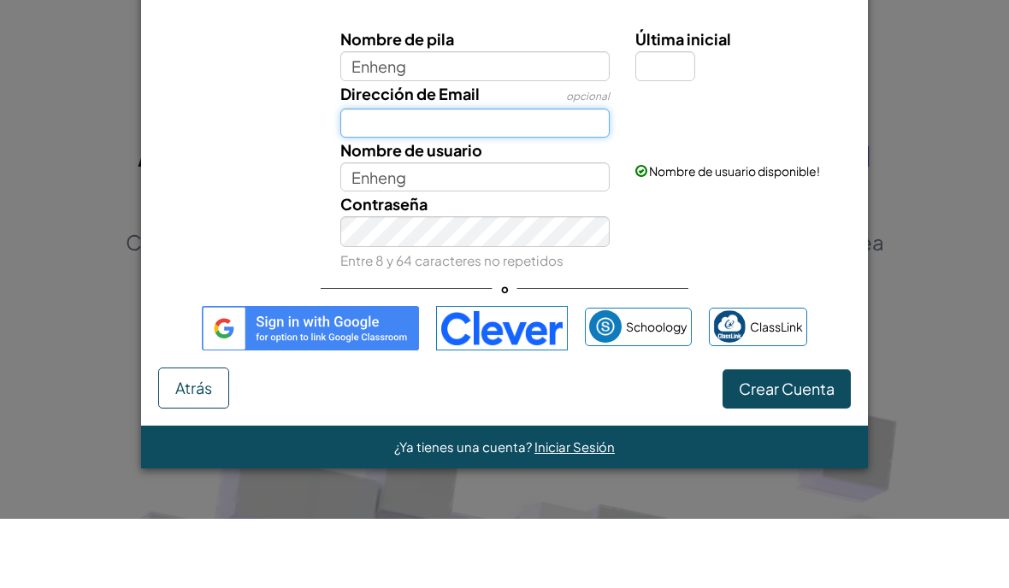
scroll to position [69, 0]
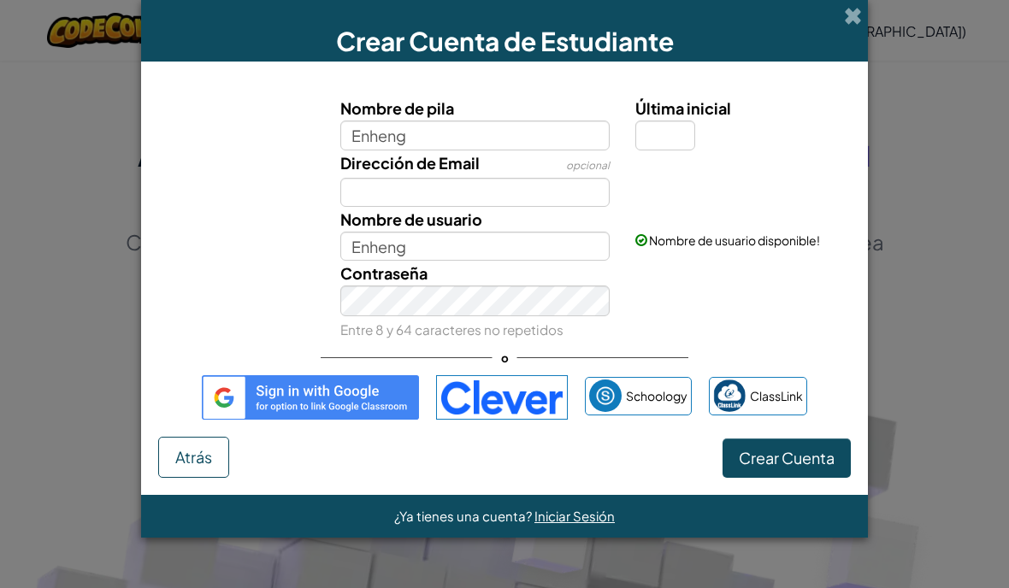
click at [421, 113] on span "Nombre de pila" at bounding box center [397, 108] width 114 height 20
click at [421, 121] on input "Enheng" at bounding box center [475, 135] width 270 height 29
click at [421, 154] on label "Dirección de Email" at bounding box center [409, 162] width 139 height 25
click at [421, 178] on input "Dirección de Email" at bounding box center [475, 192] width 270 height 29
click at [414, 138] on input "Enheng" at bounding box center [475, 135] width 270 height 29
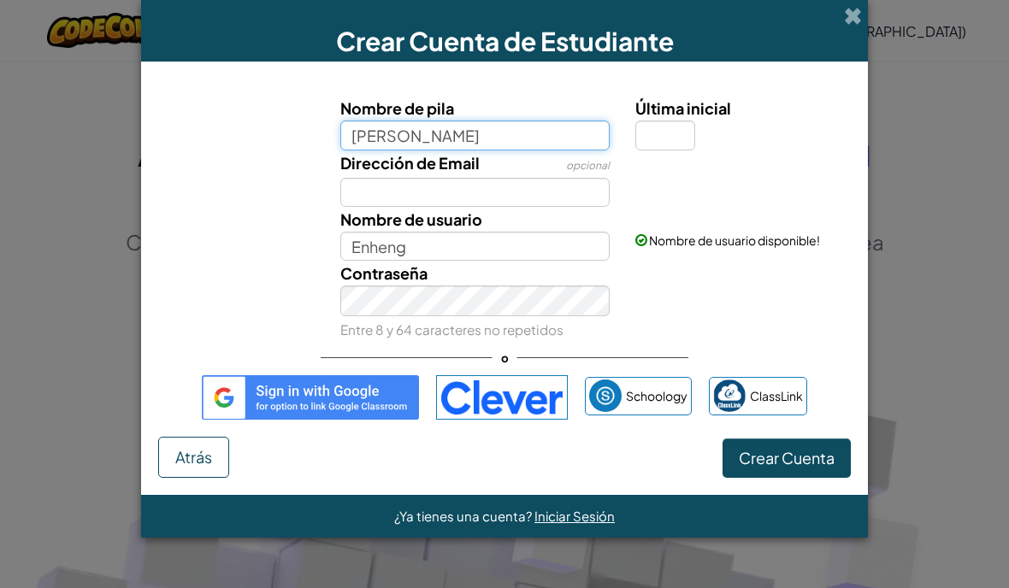
type input "Enheng Chen mei"
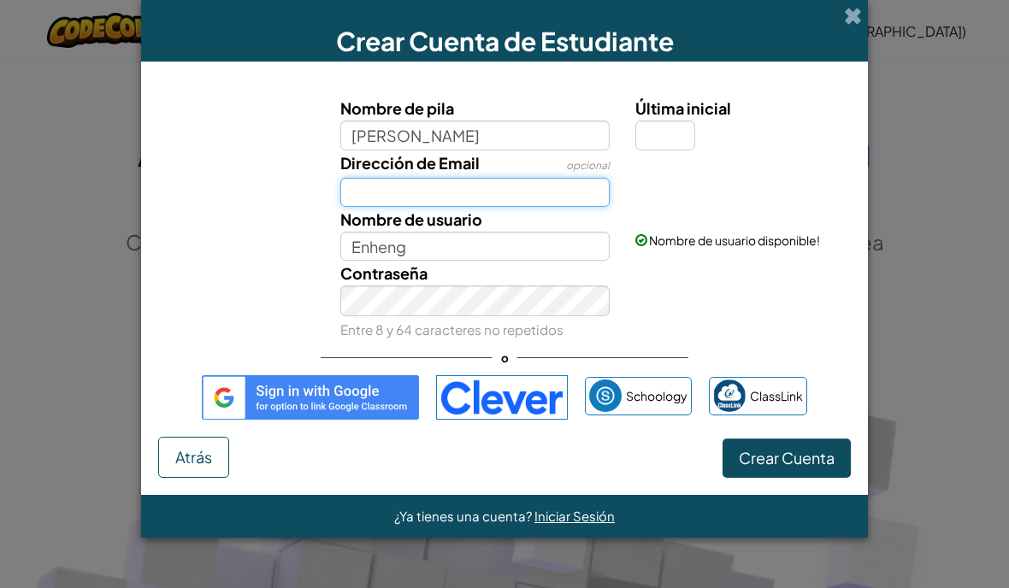
click at [376, 202] on input "Dirección de Email" at bounding box center [475, 192] width 270 height 29
type input "Enheng Chen mei"
click at [373, 182] on input "Dirección de Email" at bounding box center [475, 192] width 270 height 29
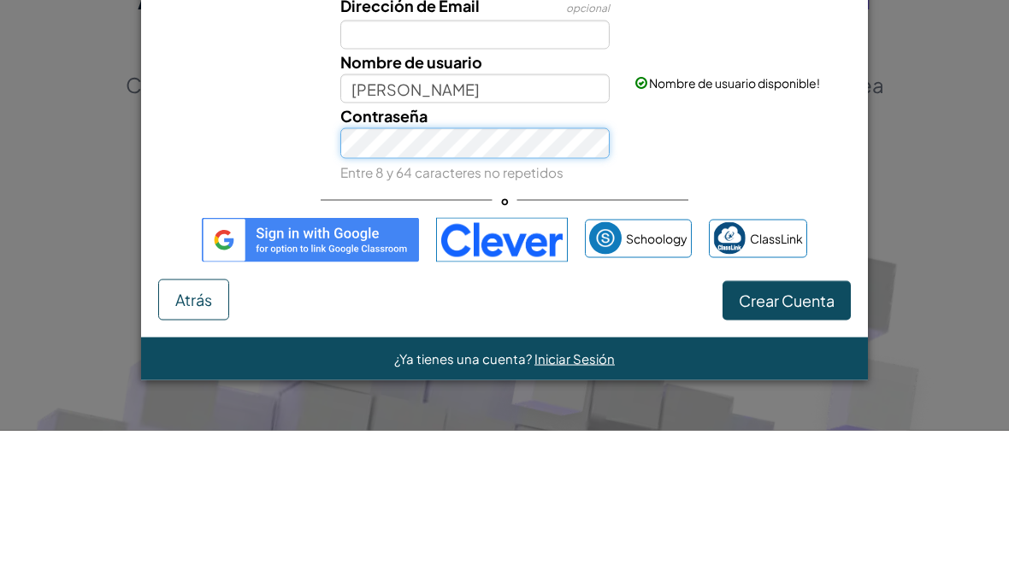
click at [786, 439] on button "Crear Cuenta" at bounding box center [786, 458] width 128 height 39
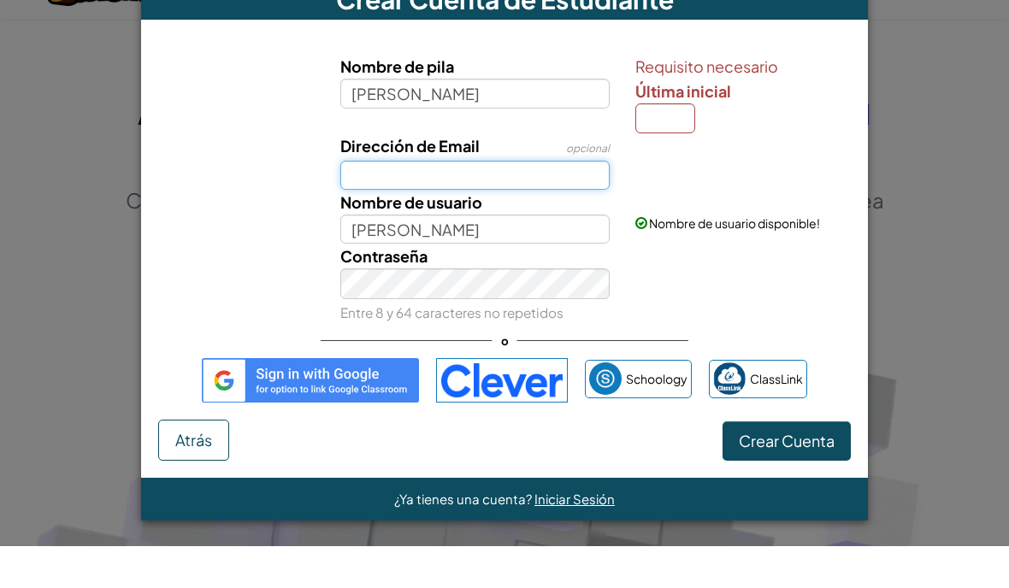
click at [565, 203] on input "Dirección de Email" at bounding box center [475, 217] width 270 height 29
click at [659, 145] on input "Última inicial" at bounding box center [665, 159] width 60 height 29
type input "E"
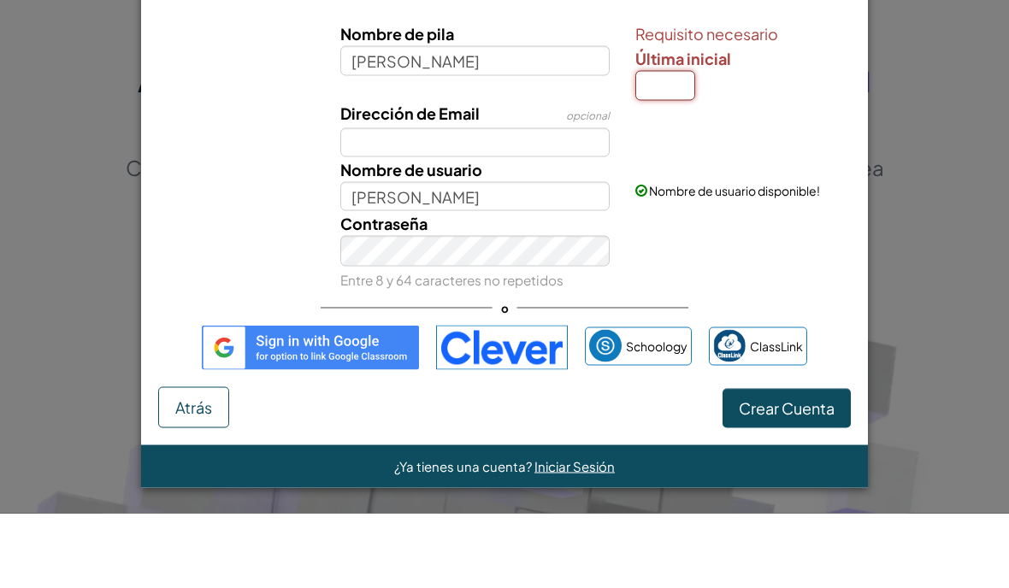
type input "J"
type input "d"
type input "e"
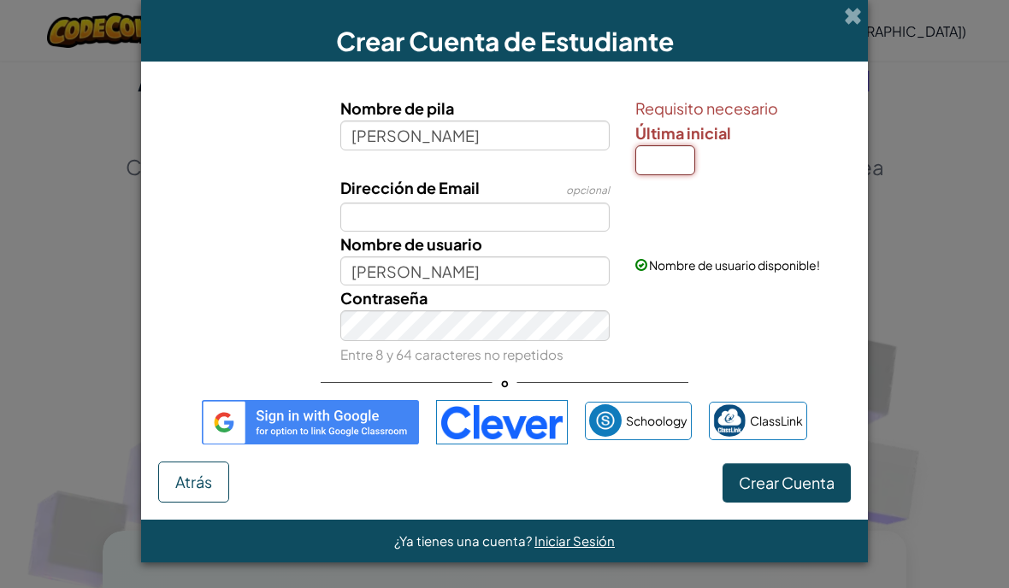
click at [674, 157] on input "Última inicial" at bounding box center [665, 159] width 60 height 29
type input "C"
click at [669, 156] on input "C" at bounding box center [665, 159] width 60 height 29
click at [786, 488] on button "Crear Cuenta" at bounding box center [786, 482] width 128 height 39
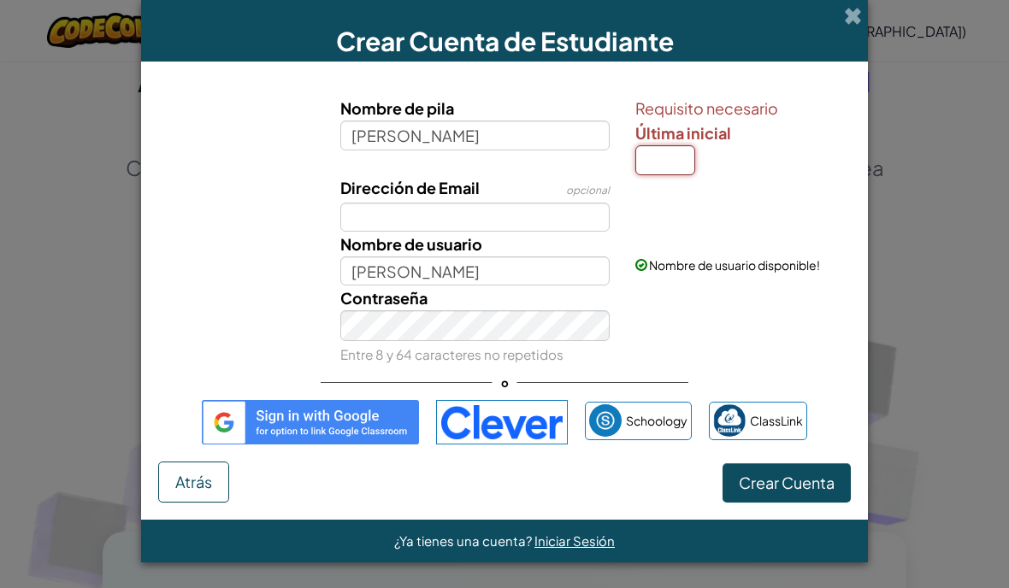
click at [786, 488] on button "Crear Cuenta" at bounding box center [786, 482] width 128 height 39
type input "C"
click at [535, 130] on input "Enheng Chen mei" at bounding box center [475, 135] width 270 height 29
type input "[PERSON_NAME] meiC"
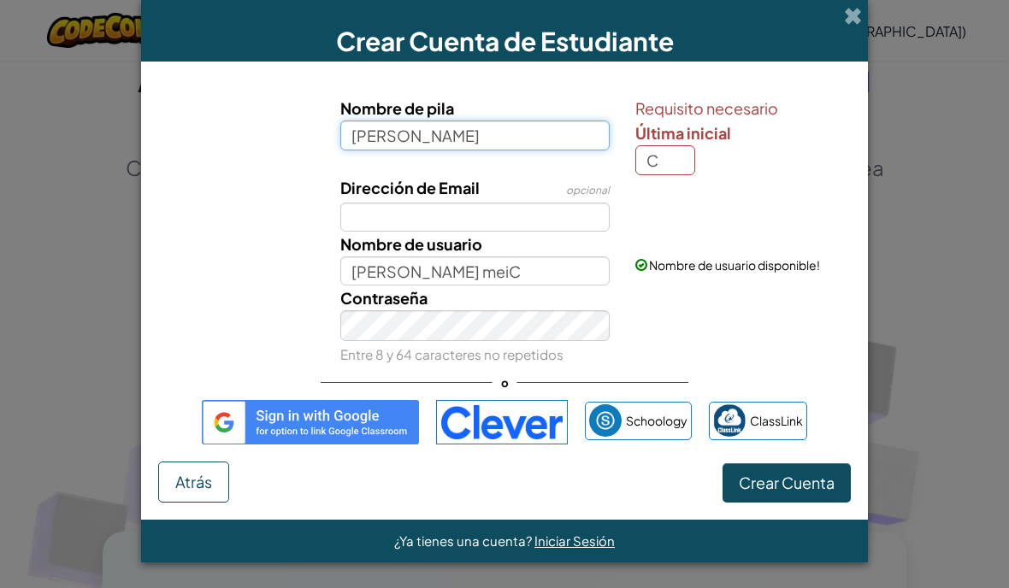
click at [462, 133] on input "Enheng Chen mei" at bounding box center [475, 135] width 270 height 29
click at [786, 488] on button "Crear Cuenta" at bounding box center [786, 482] width 128 height 39
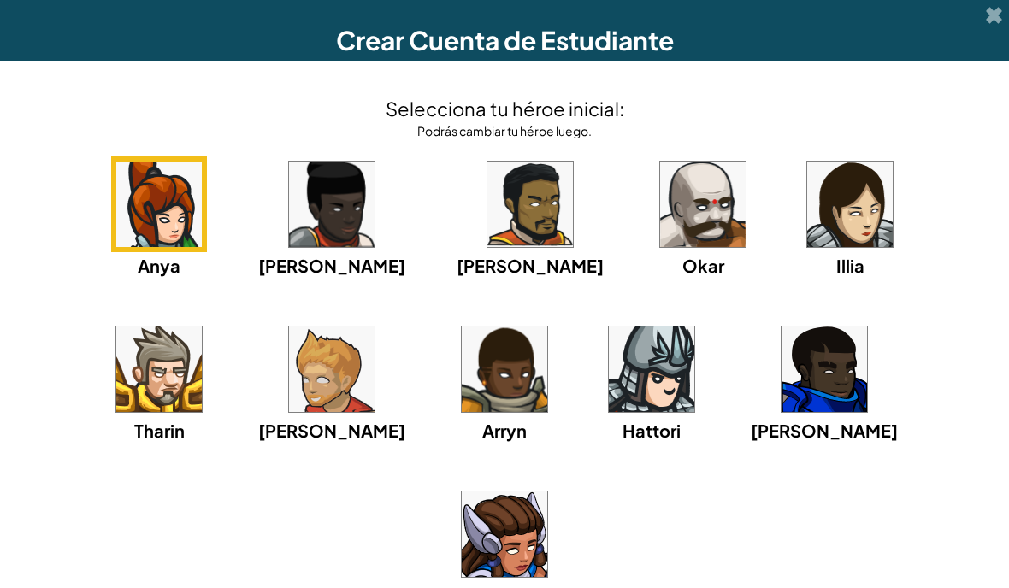
scroll to position [144, 0]
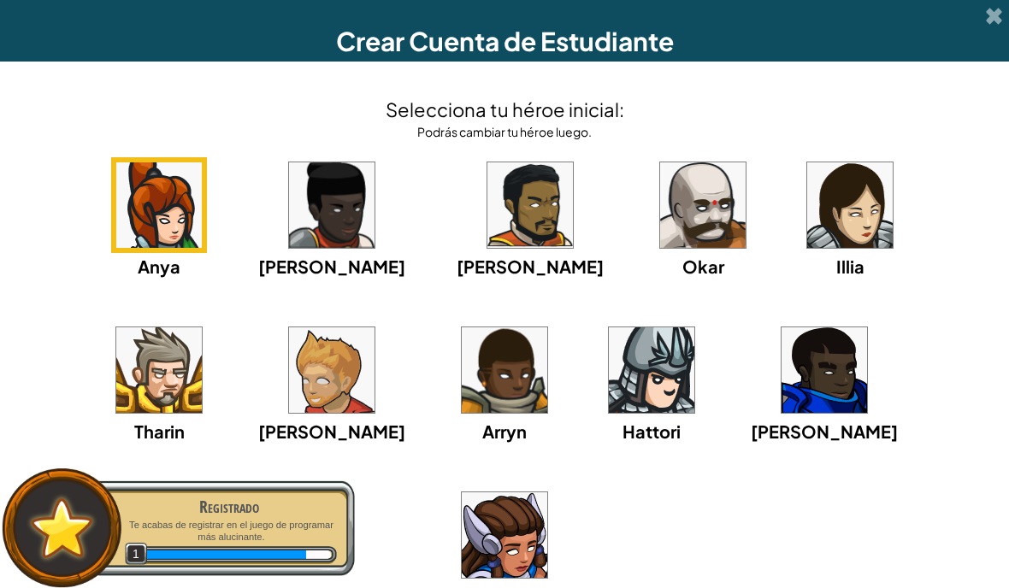
click at [781, 378] on img at bounding box center [823, 369] width 85 height 85
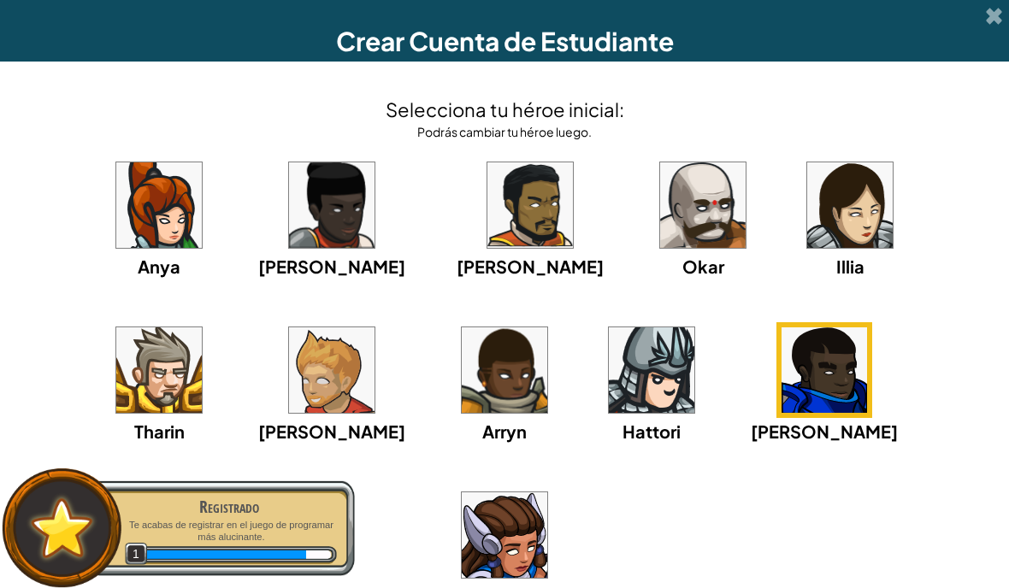
click at [487, 245] on img at bounding box center [529, 204] width 85 height 85
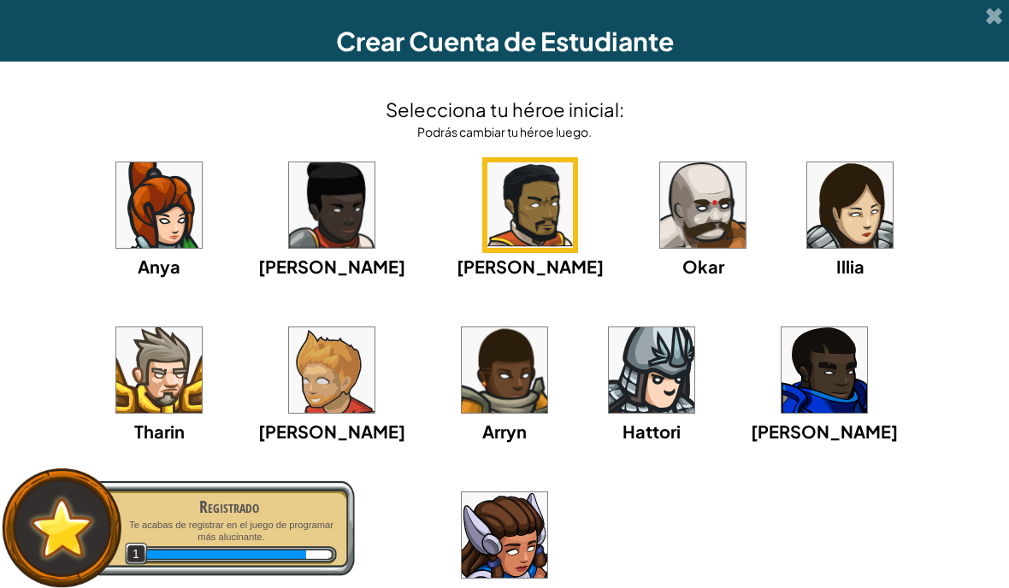
click at [660, 217] on img at bounding box center [702, 204] width 85 height 85
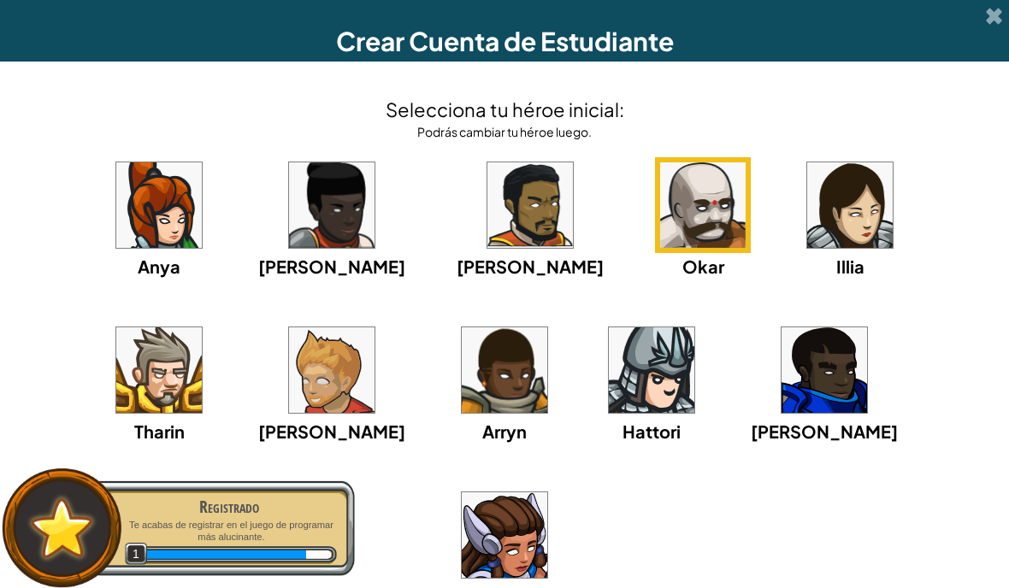
click at [202, 327] on img at bounding box center [158, 369] width 85 height 85
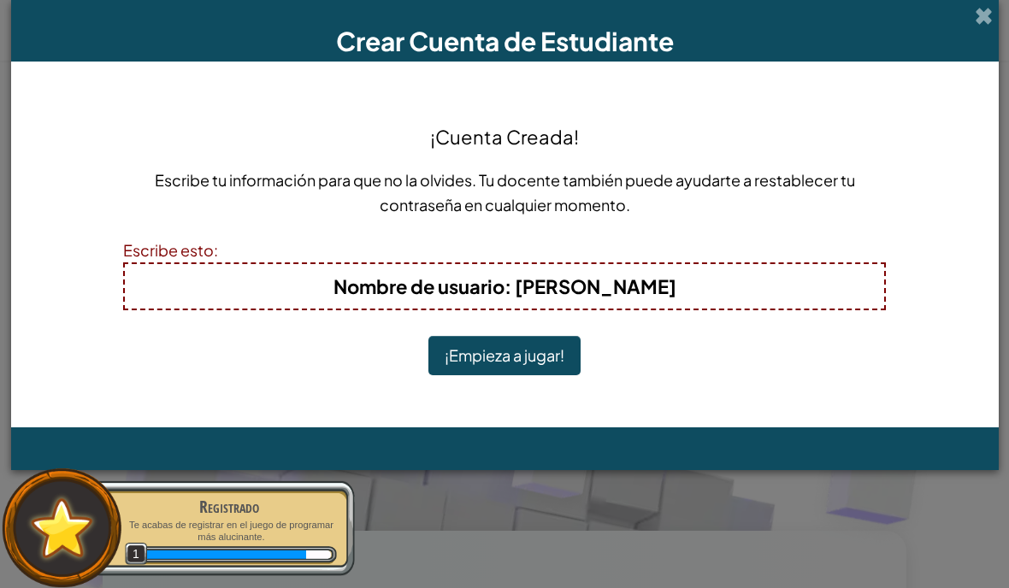
click at [544, 362] on button "¡Empieza a jugar!" at bounding box center [504, 355] width 152 height 39
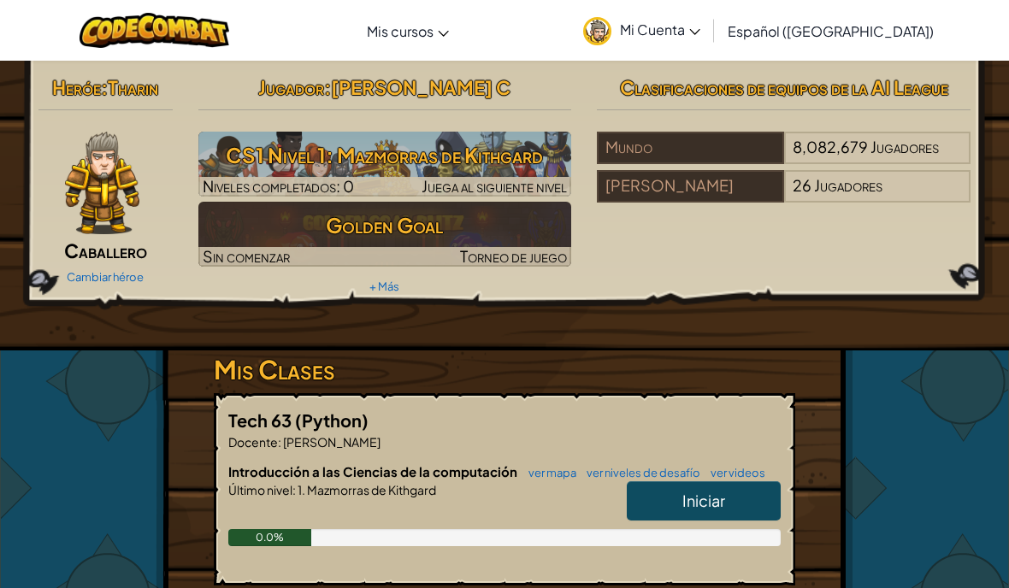
scroll to position [144, 0]
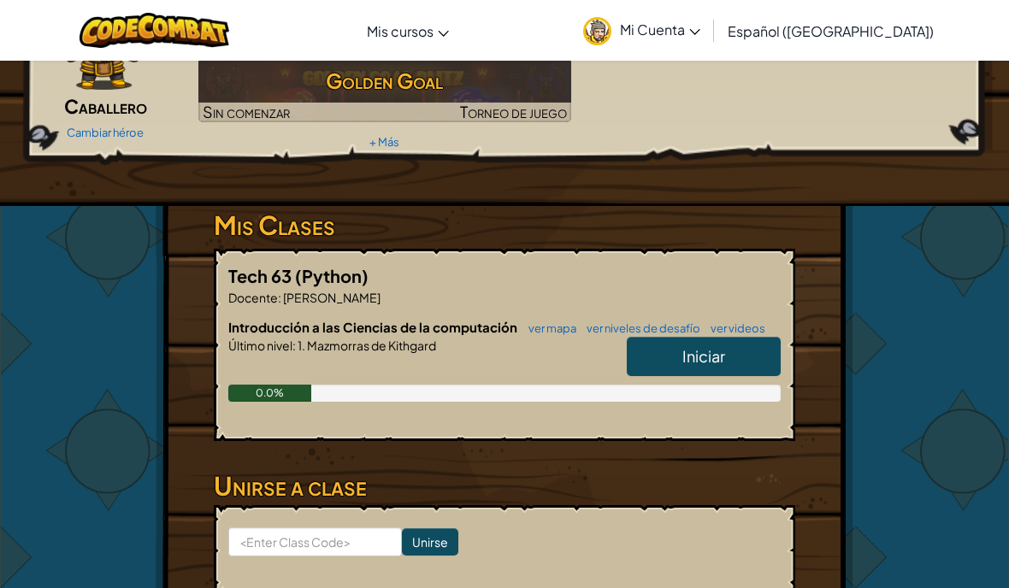
click at [736, 358] on link "Iniciar" at bounding box center [704, 356] width 154 height 39
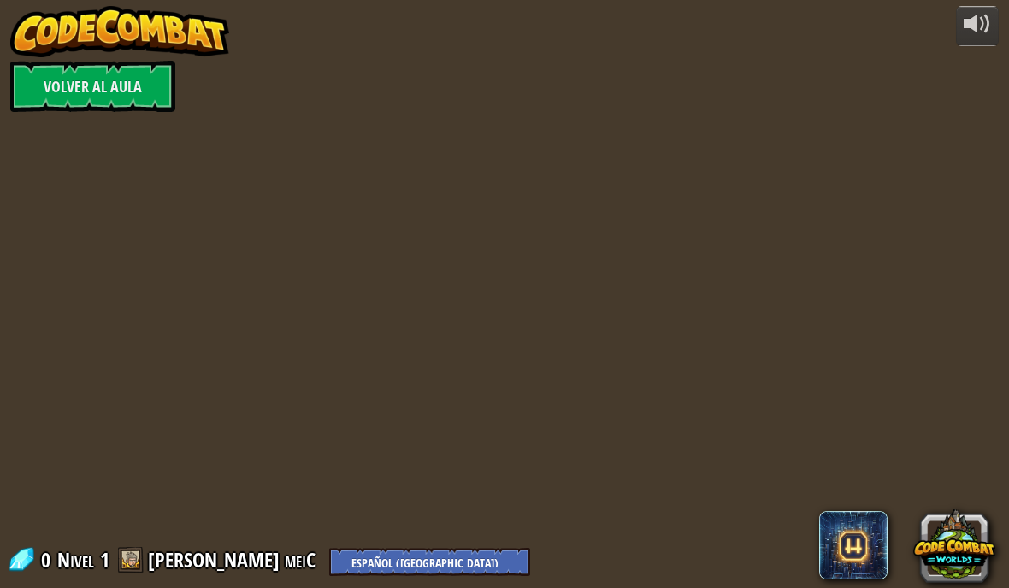
select select "es-419"
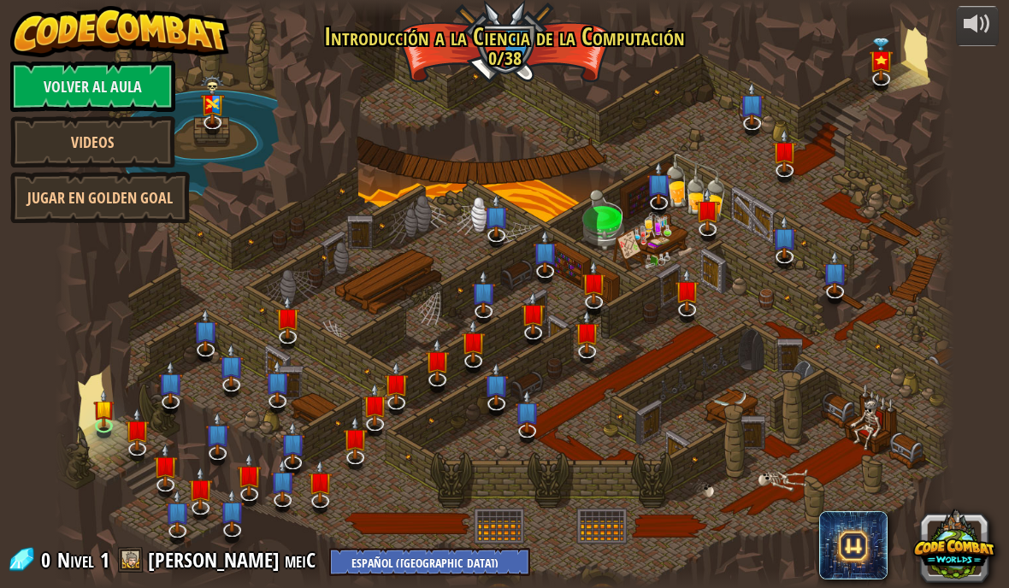
select select "es-419"
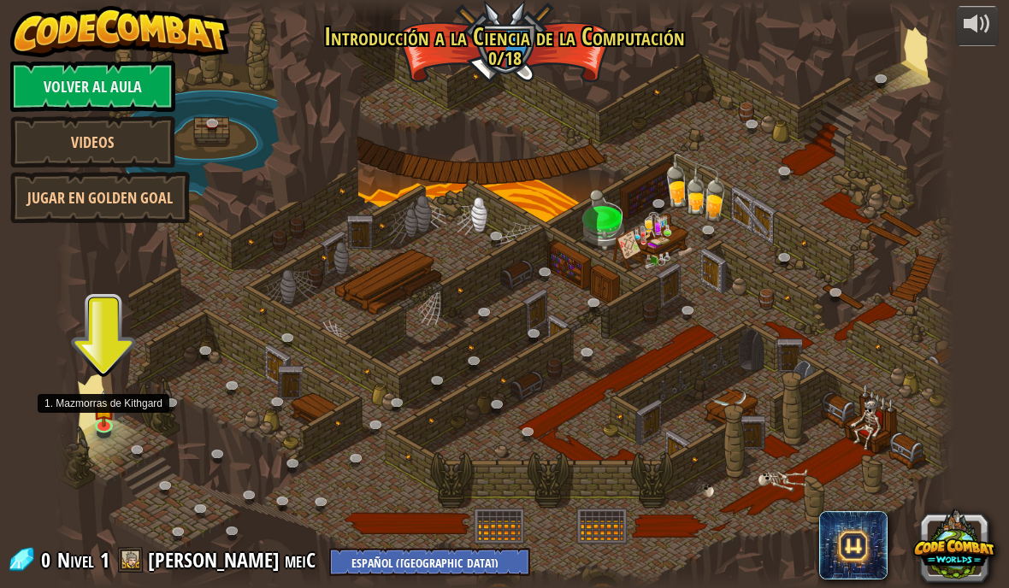
click at [93, 427] on link at bounding box center [106, 428] width 34 height 26
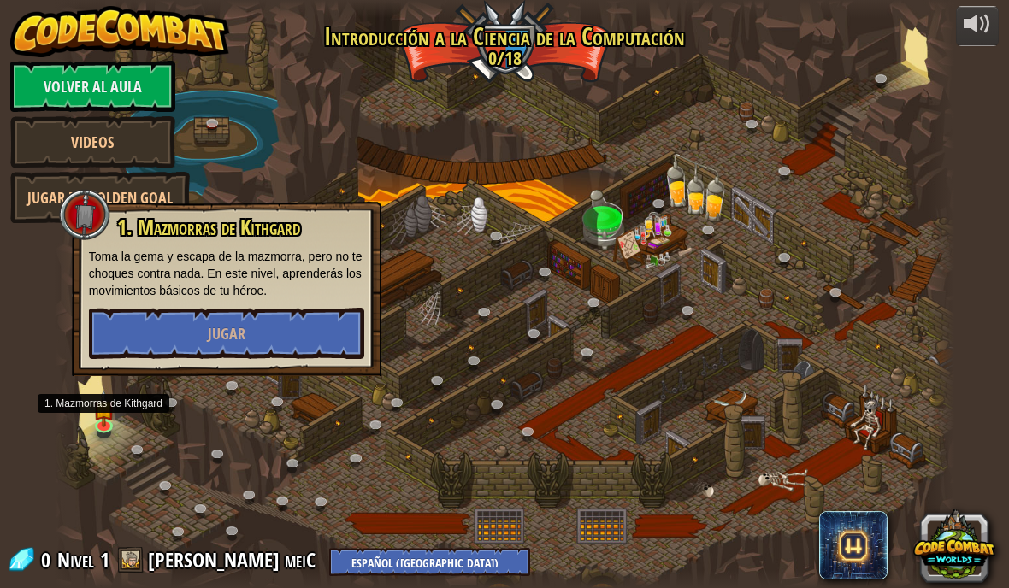
click at [134, 314] on button "Jugar" at bounding box center [226, 333] width 275 height 51
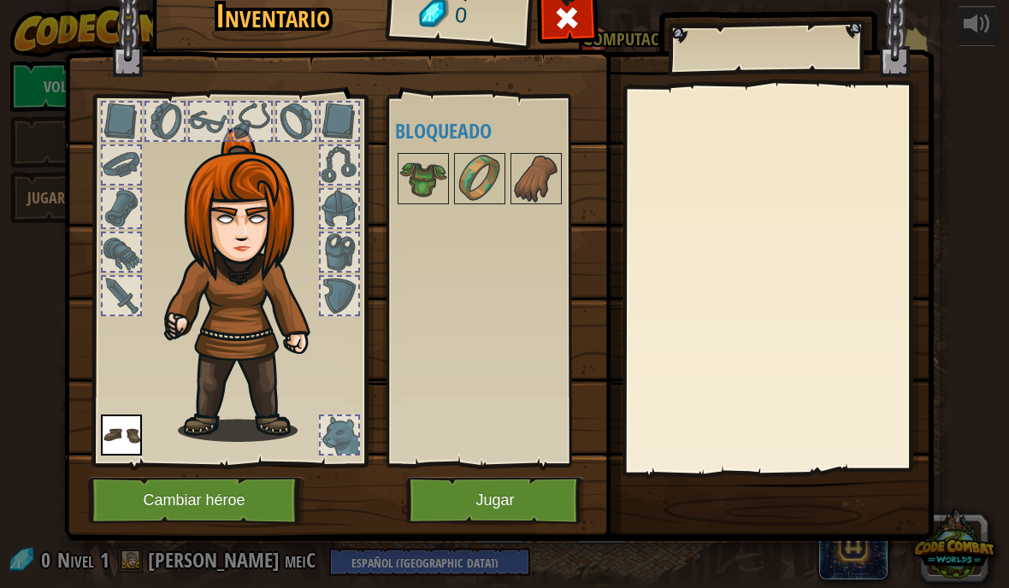
click at [405, 189] on img at bounding box center [423, 179] width 48 height 48
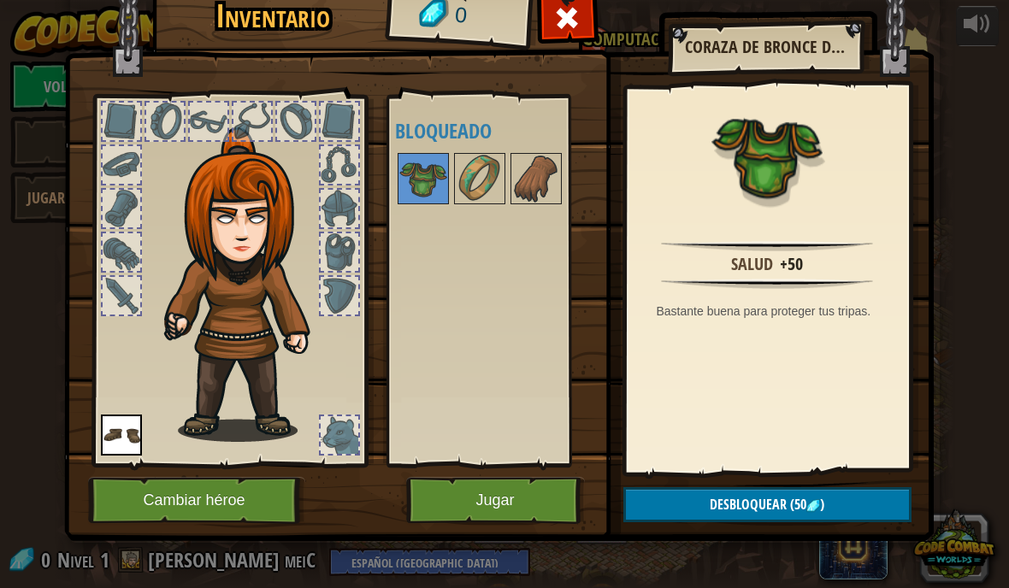
click at [298, 43] on img at bounding box center [498, 231] width 869 height 621
click at [592, 48] on img at bounding box center [498, 231] width 869 height 621
click at [539, 3] on img at bounding box center [498, 231] width 869 height 621
click at [555, 19] on span at bounding box center [566, 17] width 27 height 27
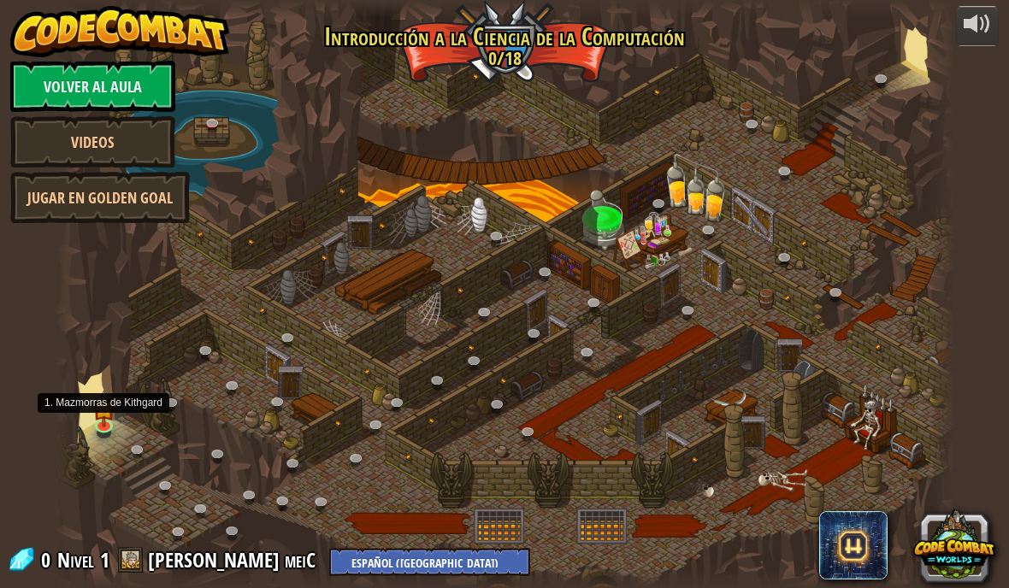
click at [93, 419] on img at bounding box center [104, 409] width 22 height 38
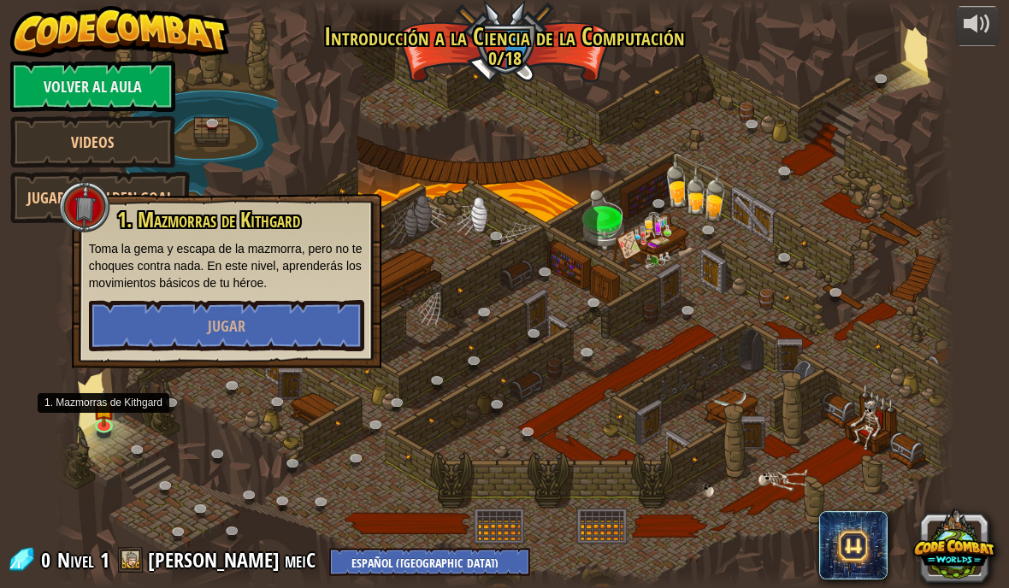
click at [199, 321] on button "Jugar" at bounding box center [226, 325] width 275 height 51
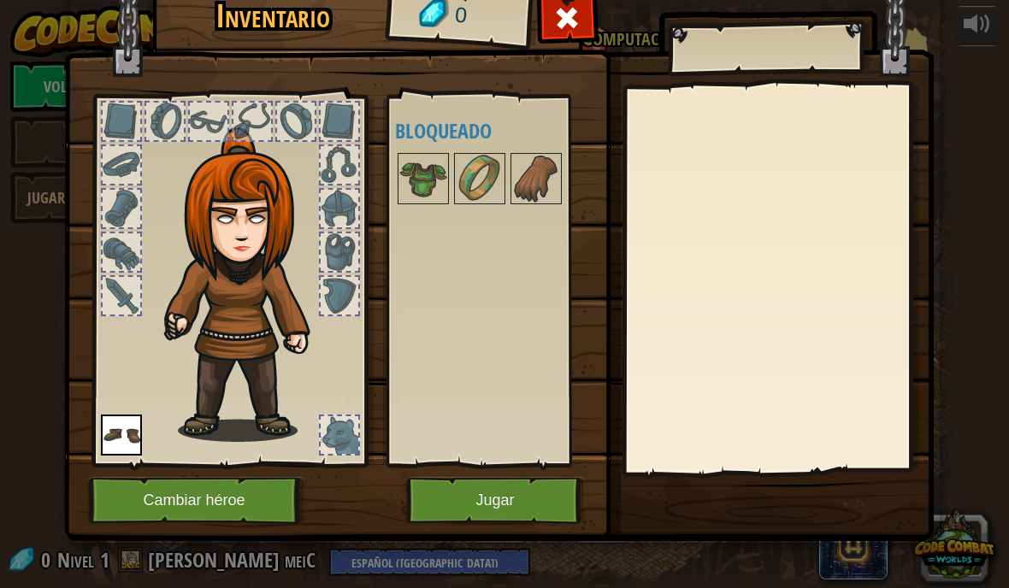
click at [466, 500] on button "Jugar" at bounding box center [495, 500] width 179 height 47
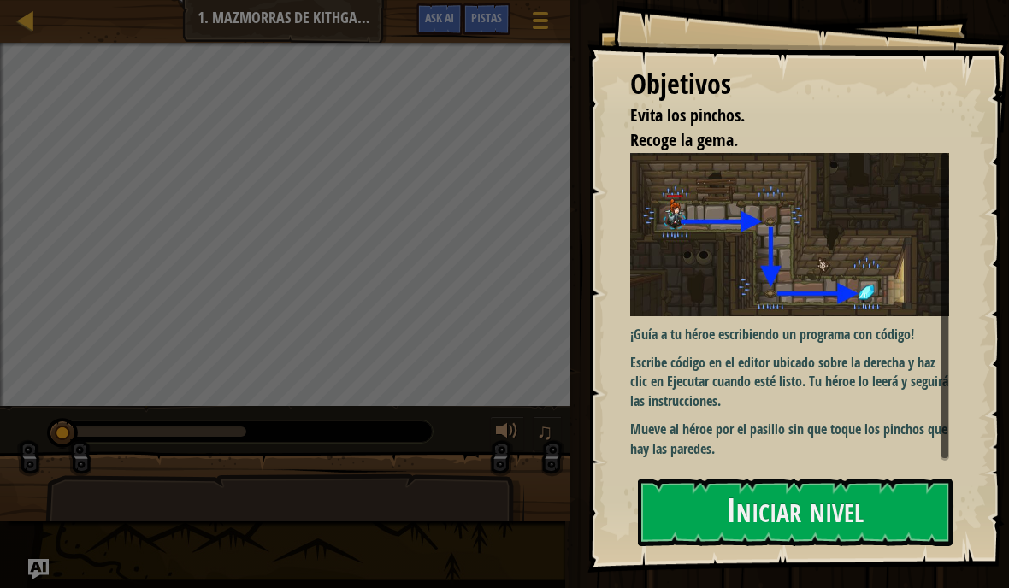
click at [868, 508] on button "Iniciar nivel" at bounding box center [795, 513] width 315 height 68
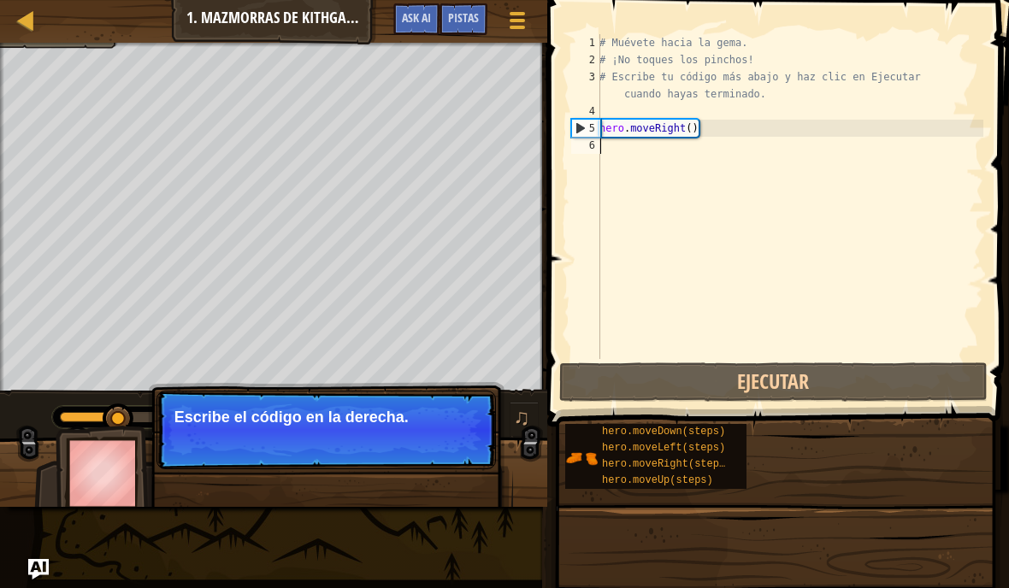
click at [814, 386] on button "Ejecutar" at bounding box center [773, 381] width 428 height 39
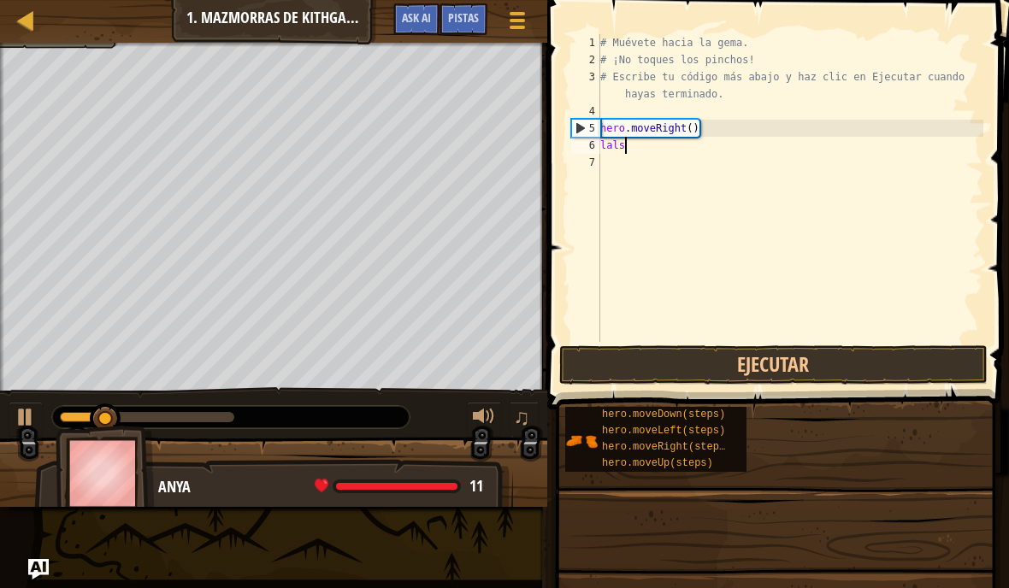
scroll to position [18, 42]
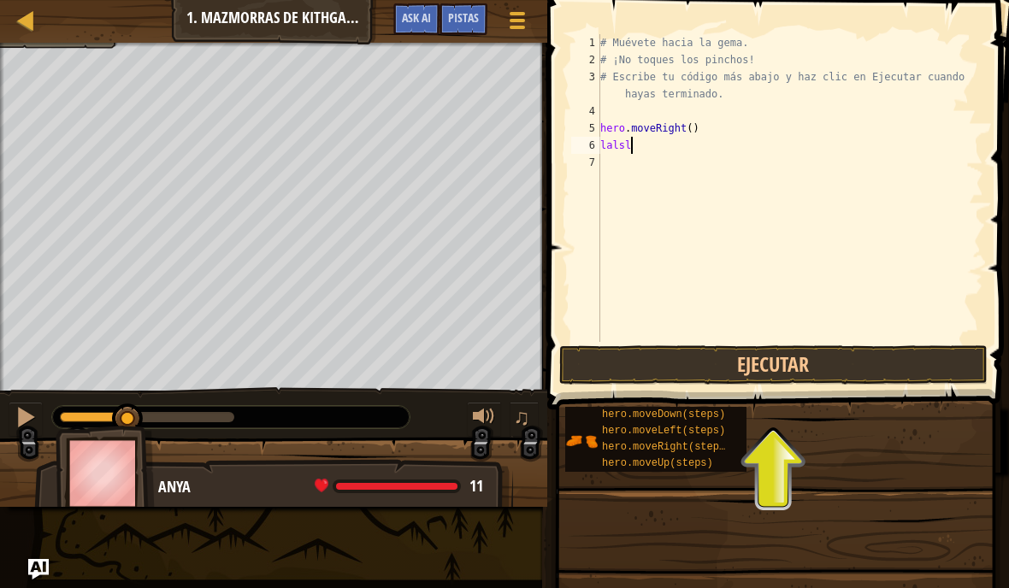
click at [854, 369] on button "Ejecutar" at bounding box center [773, 364] width 428 height 39
click at [884, 375] on button "Ejecutar" at bounding box center [773, 364] width 428 height 39
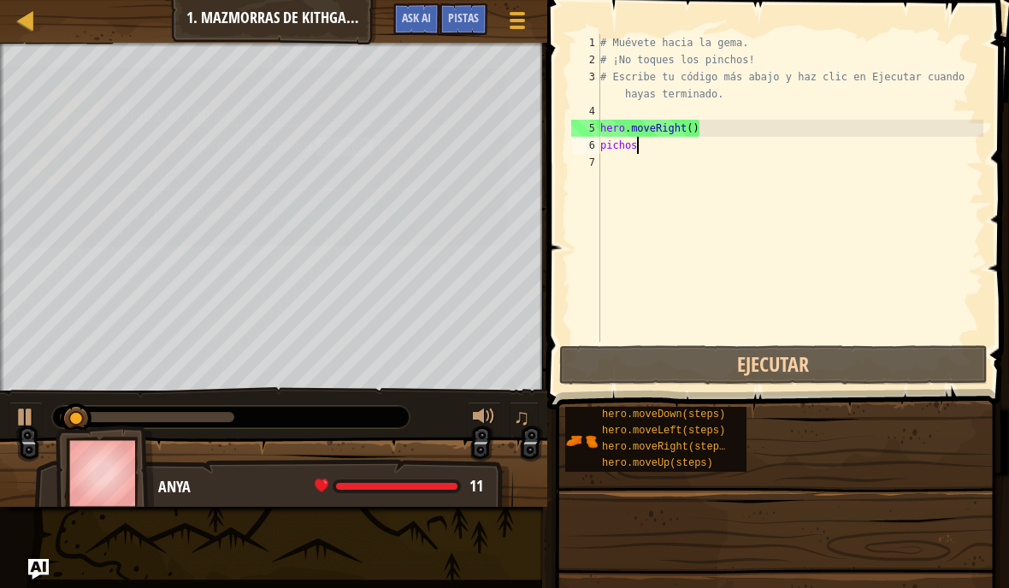
scroll to position [18, 51]
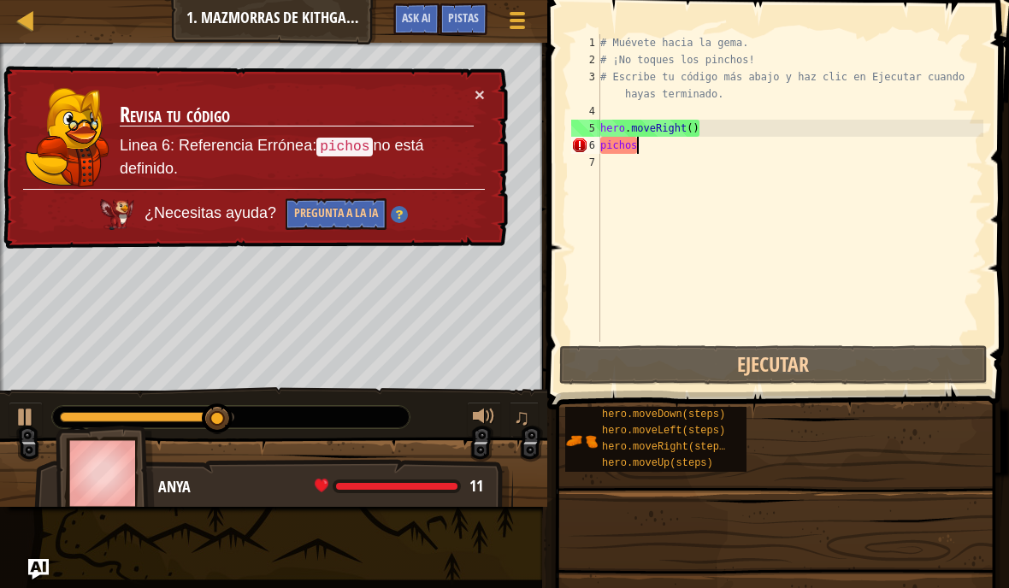
click at [315, 204] on button "Pregunta a la IA" at bounding box center [335, 215] width 101 height 33
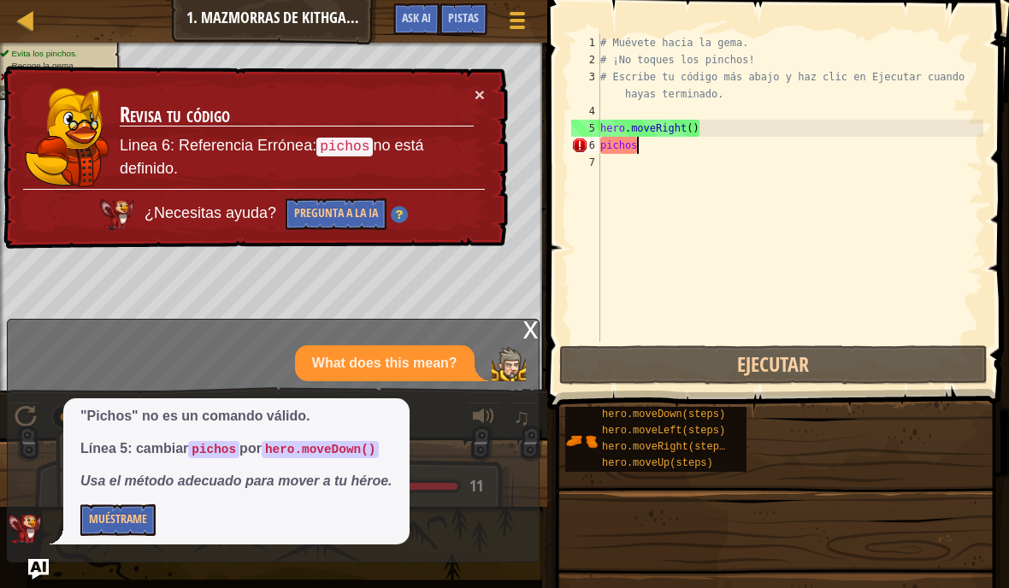
click at [529, 337] on div "x" at bounding box center [530, 328] width 15 height 17
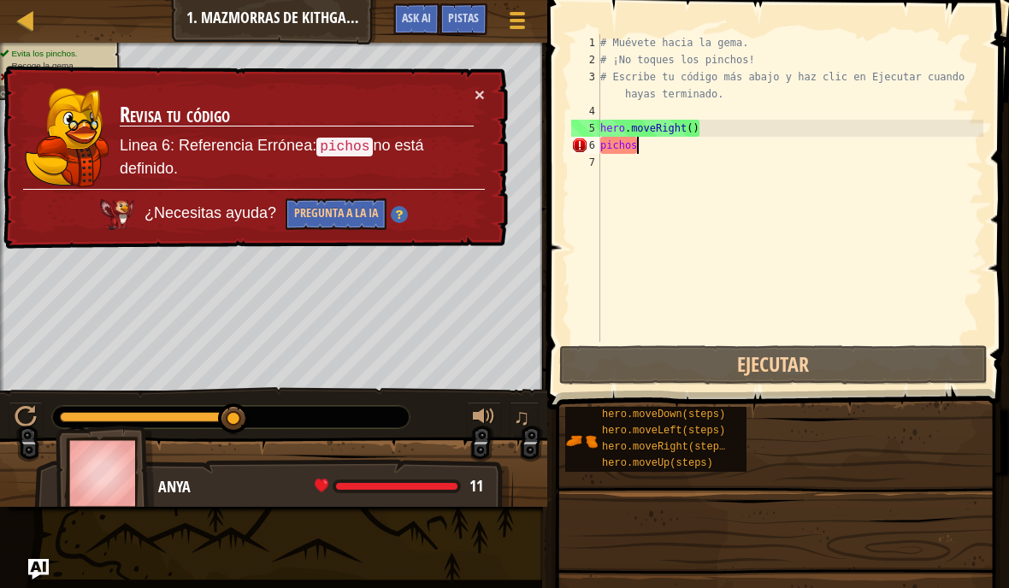
click at [465, 106] on h3 "Revisa tu código" at bounding box center [297, 116] width 354 height 26
click at [484, 86] on button "×" at bounding box center [479, 95] width 10 height 18
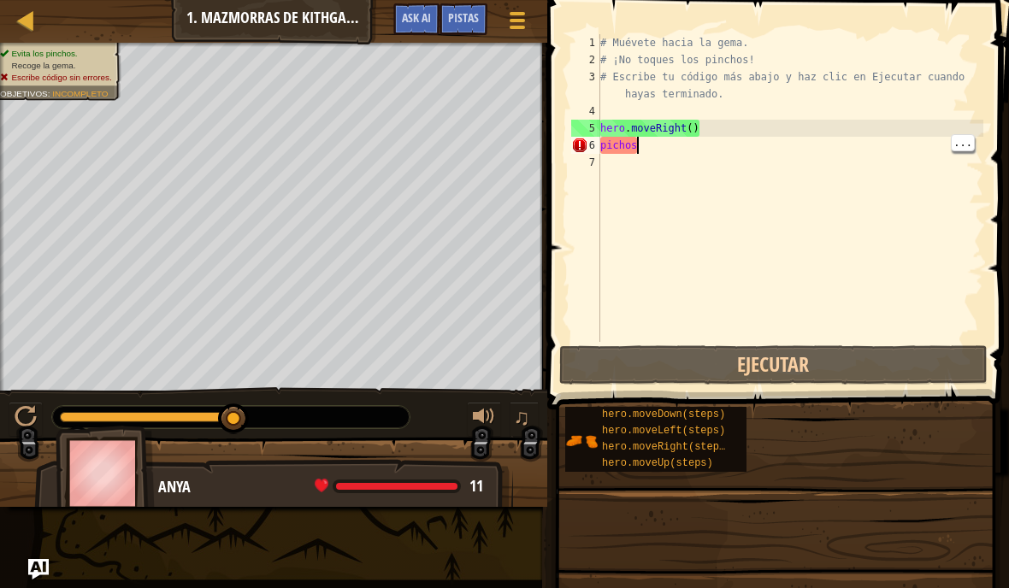
click at [871, 150] on div "# Muévete hacia la [PERSON_NAME]. # ¡No toques los [PERSON_NAME]! # Escribe tu …" at bounding box center [790, 205] width 386 height 342
click at [863, 157] on div "# Muévete hacia la [PERSON_NAME]. # ¡No toques los [PERSON_NAME]! # Escribe tu …" at bounding box center [790, 205] width 386 height 342
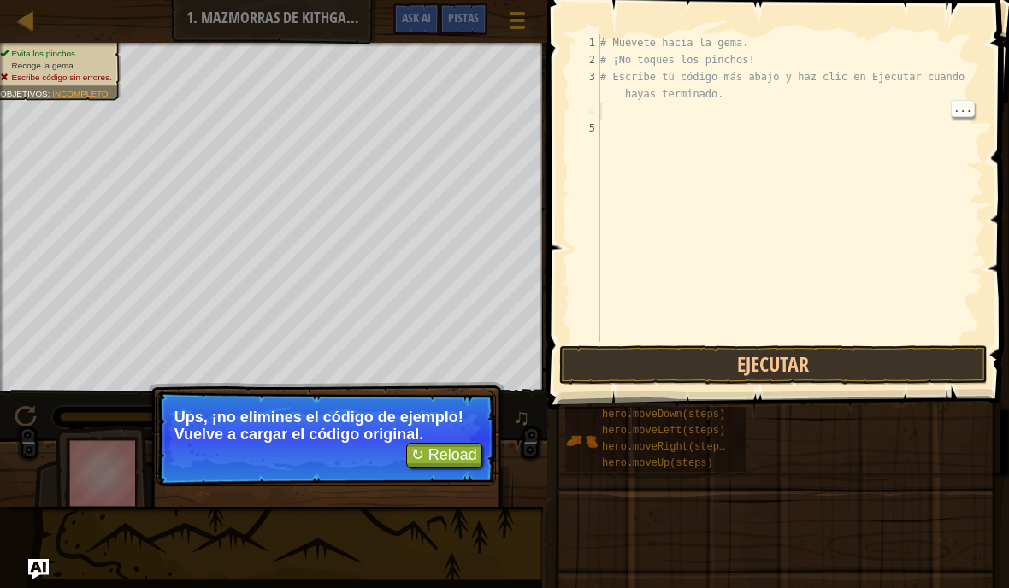
click at [622, 110] on div "# Muévete hacia la [PERSON_NAME]. # ¡No toques los [PERSON_NAME]! # Escribe tu …" at bounding box center [790, 205] width 386 height 342
click at [654, 116] on div "# Muévete hacia la [PERSON_NAME]. # ¡No toques los [PERSON_NAME]! # Escribe tu …" at bounding box center [790, 205] width 386 height 342
click at [774, 106] on div "# Muévete hacia la [PERSON_NAME]. # ¡No toques los [PERSON_NAME]! # Escribe tu …" at bounding box center [790, 205] width 386 height 342
click at [465, 462] on button "↻ Reload" at bounding box center [444, 456] width 76 height 26
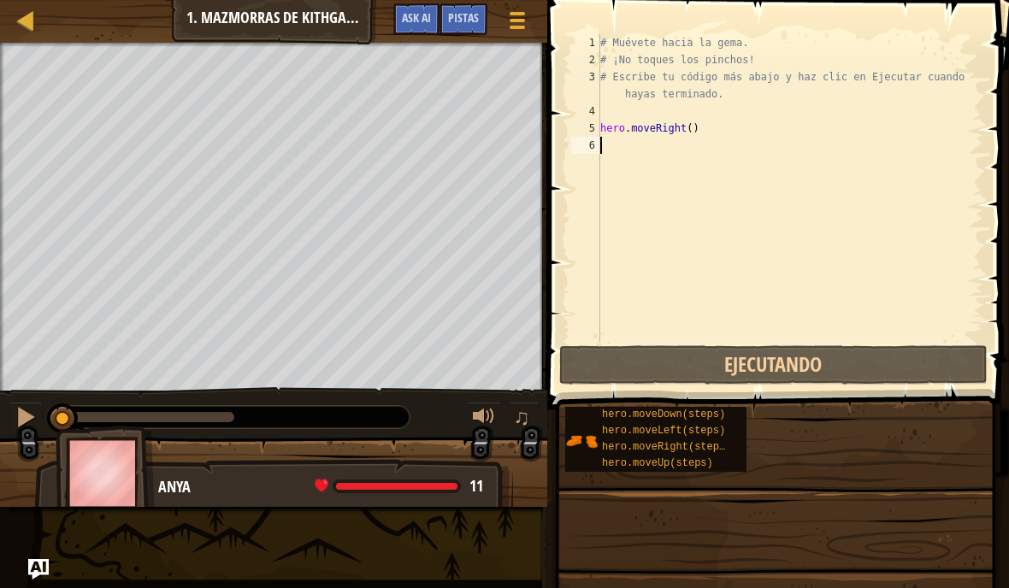
scroll to position [18, 17]
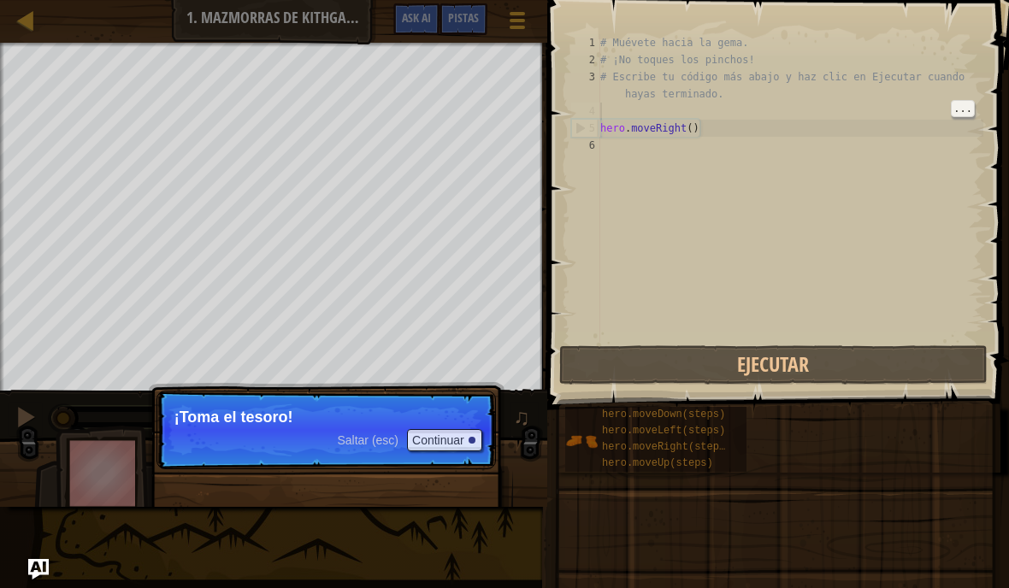
click at [209, 425] on p "¡Toma el tesoro!" at bounding box center [325, 417] width 303 height 17
click at [663, 157] on div "# Muévete hacia la gema. # ¡No toques los pinchos! # Escribe tu código más abaj…" at bounding box center [790, 205] width 386 height 342
click at [808, 368] on button "Ejecutar" at bounding box center [773, 364] width 428 height 39
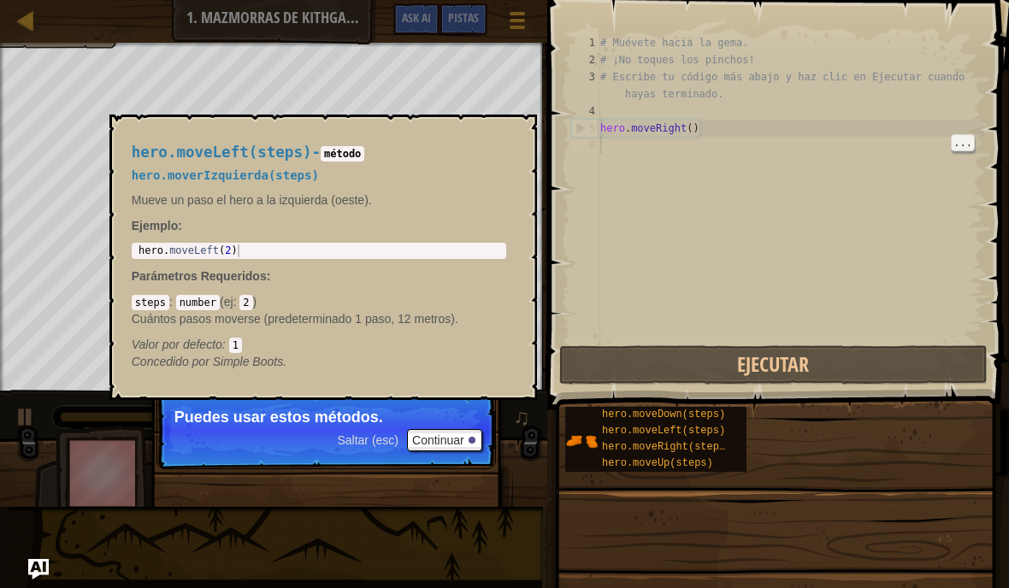
click at [714, 434] on span "hero.moveLeft(steps)" at bounding box center [663, 431] width 123 height 12
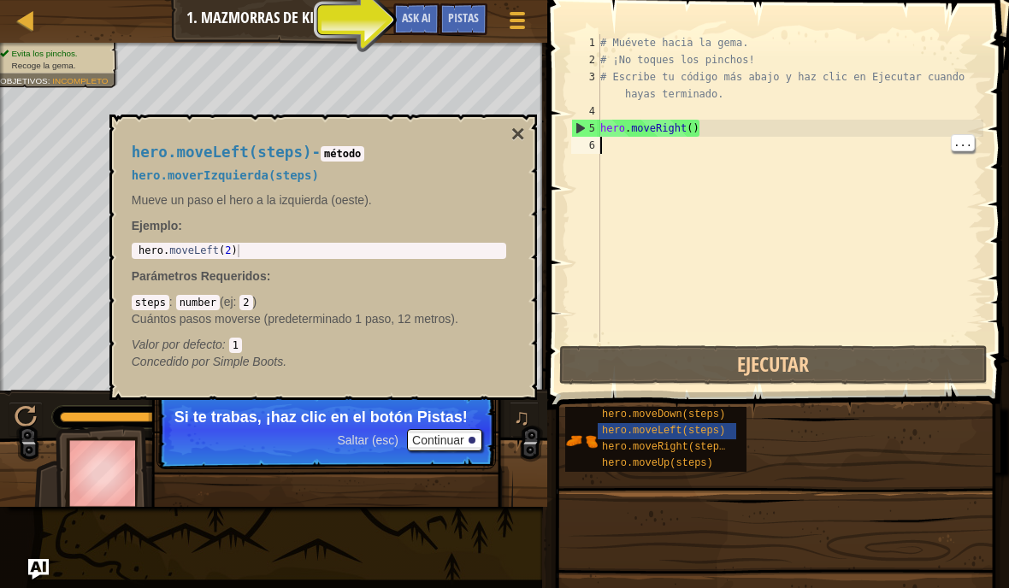
click at [468, 12] on span "Pistas" at bounding box center [463, 17] width 31 height 16
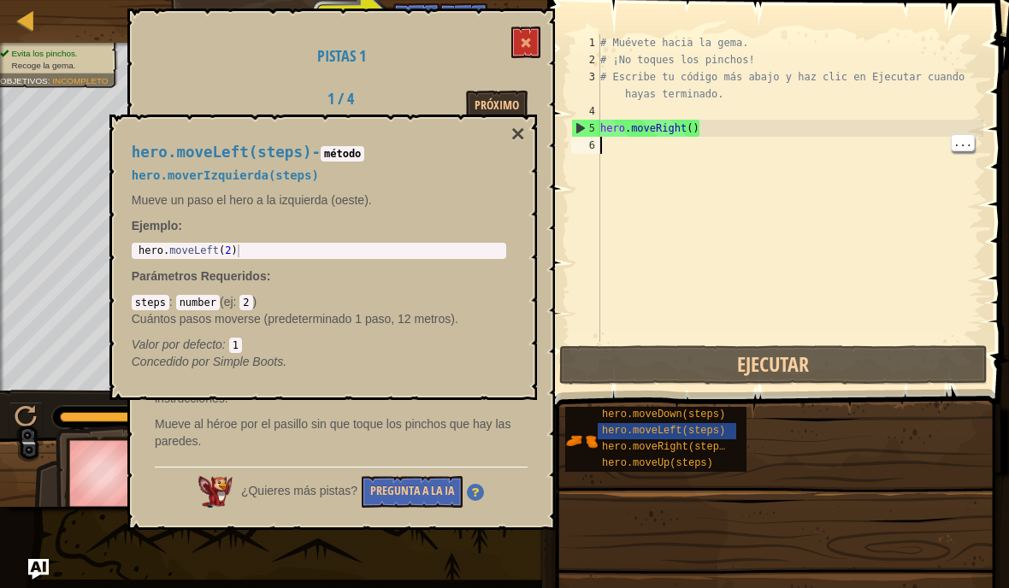
click at [538, 125] on div "Pistas 1 1 / 4 Próximo ¡Guía a tu héroe escribiendo un programa con código! Esc…" at bounding box center [340, 269] width 427 height 521
click at [510, 128] on button "×" at bounding box center [517, 134] width 14 height 24
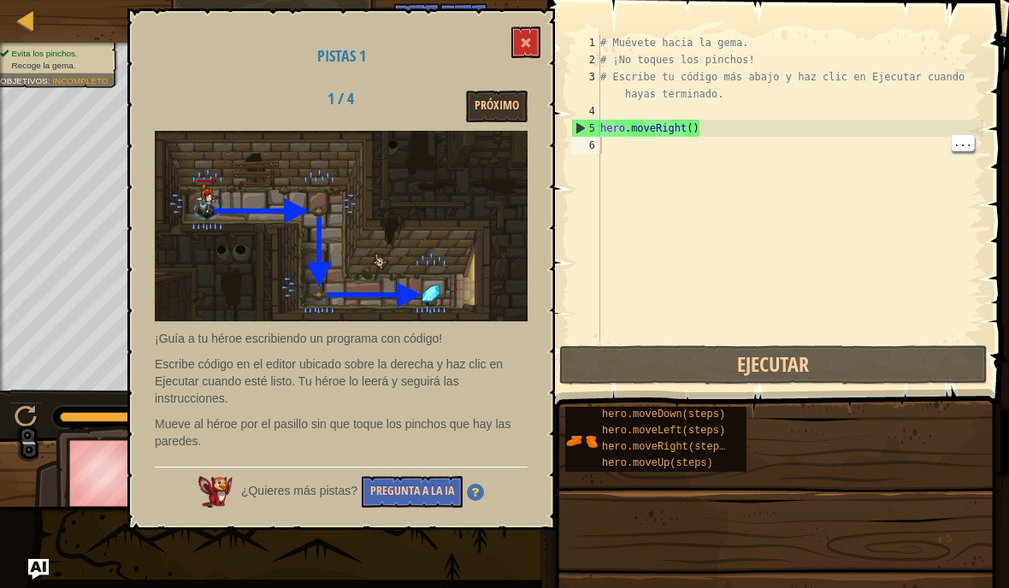
click at [401, 487] on button "Pregunta a la IA" at bounding box center [412, 492] width 101 height 32
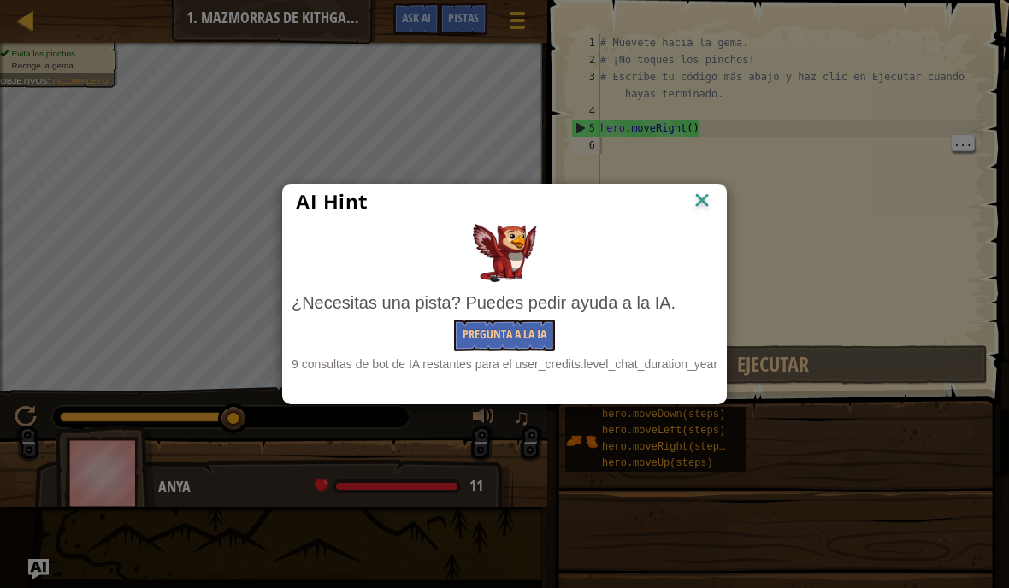
click at [693, 222] on div "¿Necesitas una pista? Puedes pedir ayuda a la IA. Pregunta a la IA 9 consultas …" at bounding box center [504, 298] width 434 height 157
click at [698, 214] on img at bounding box center [702, 202] width 22 height 26
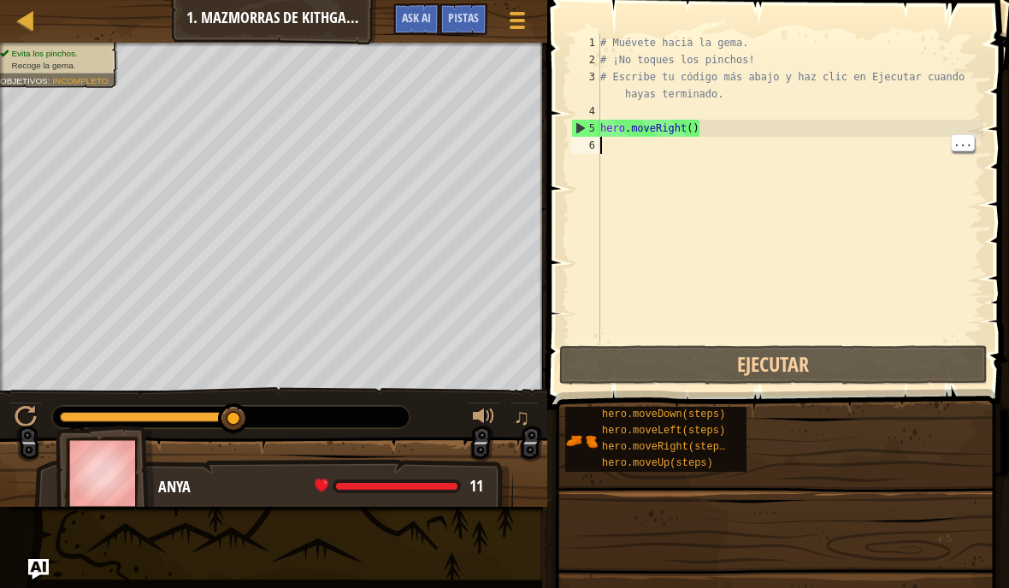
click at [707, 199] on div "# Muévete hacia la gema. # ¡No toques los pinchos! # Escribe tu código más abaj…" at bounding box center [790, 205] width 386 height 342
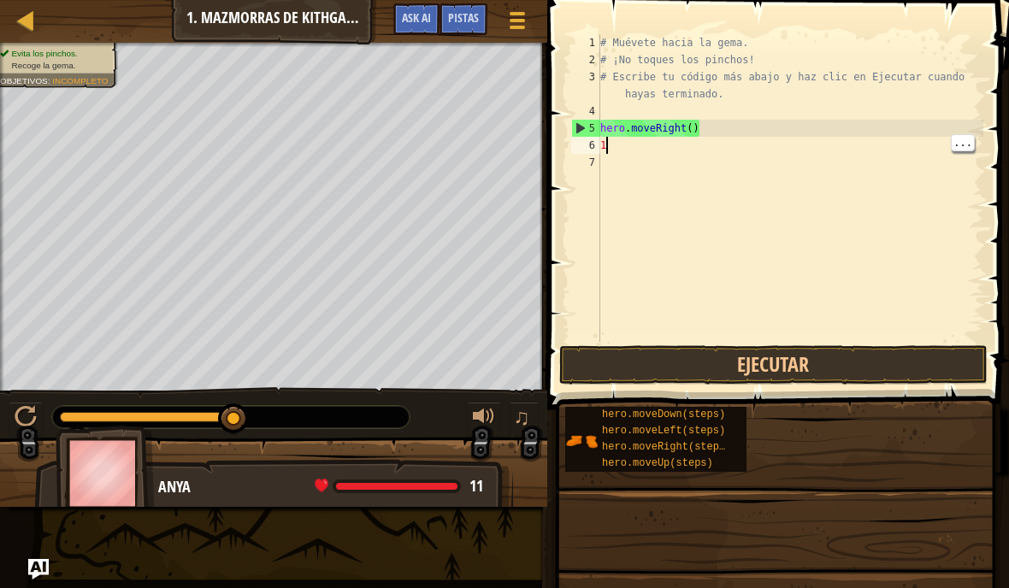
scroll to position [18, 23]
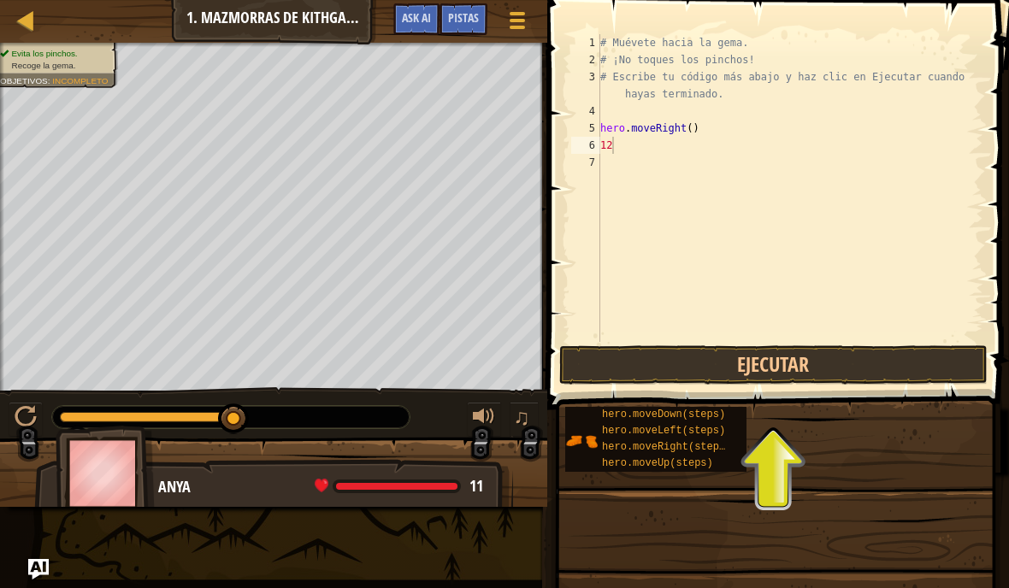
click at [889, 384] on button "Ejecutar" at bounding box center [773, 364] width 428 height 39
click at [900, 371] on button "Ejecutar" at bounding box center [773, 364] width 428 height 39
click at [817, 348] on button "Ejecutar" at bounding box center [773, 364] width 428 height 39
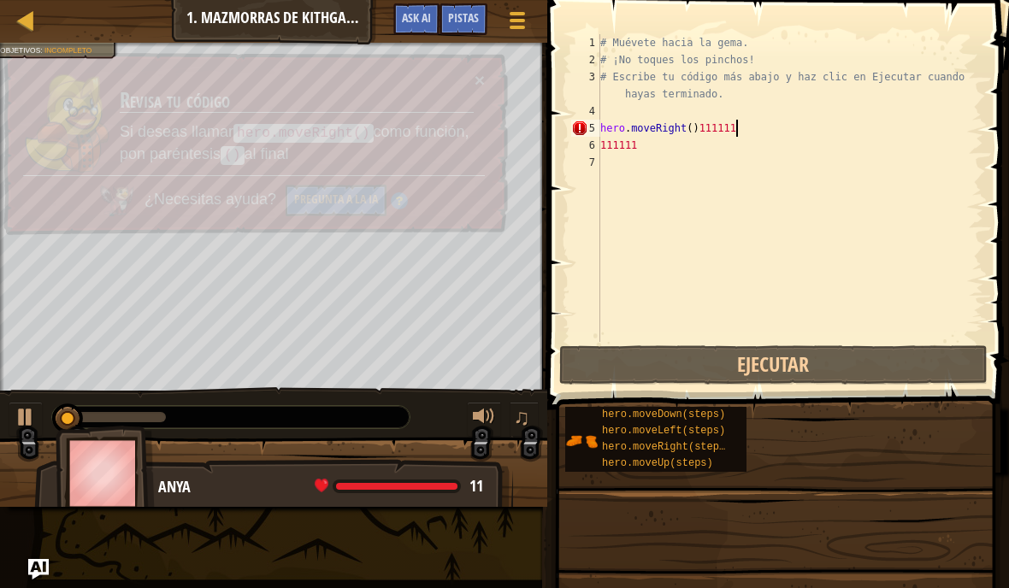
scroll to position [18, 23]
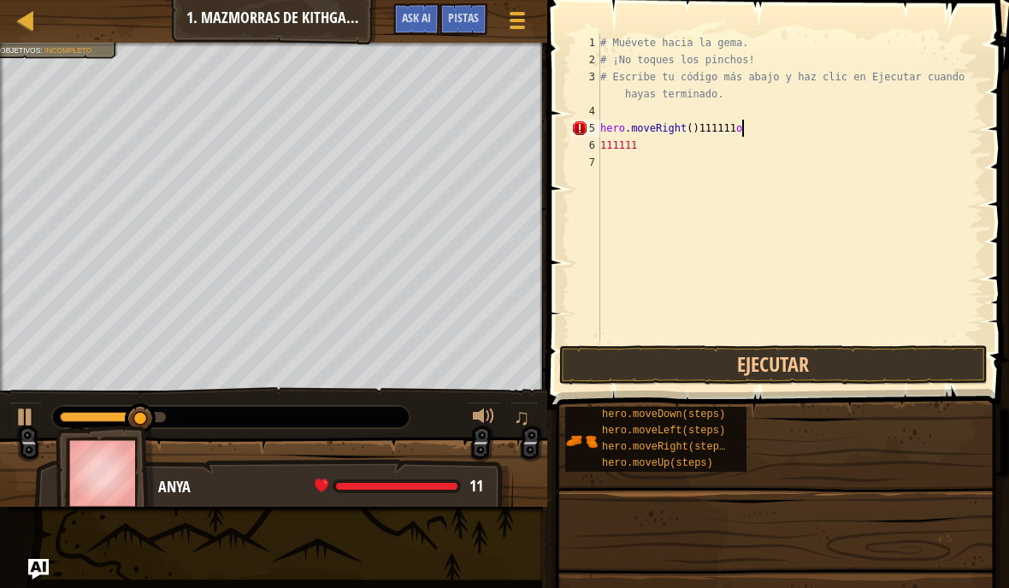
type textarea "abcde fg"
